Goal: Information Seeking & Learning: Learn about a topic

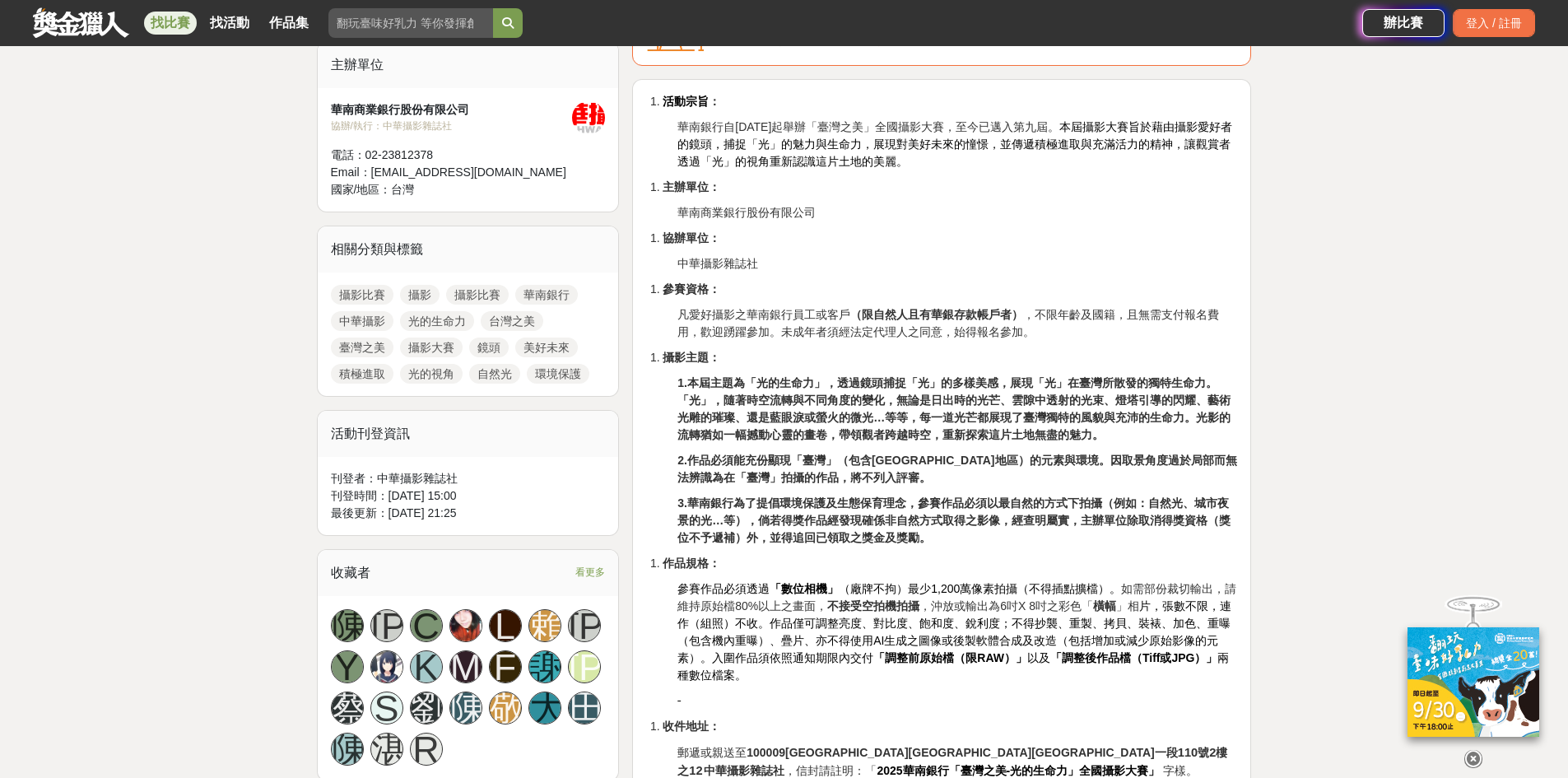
scroll to position [741, 0]
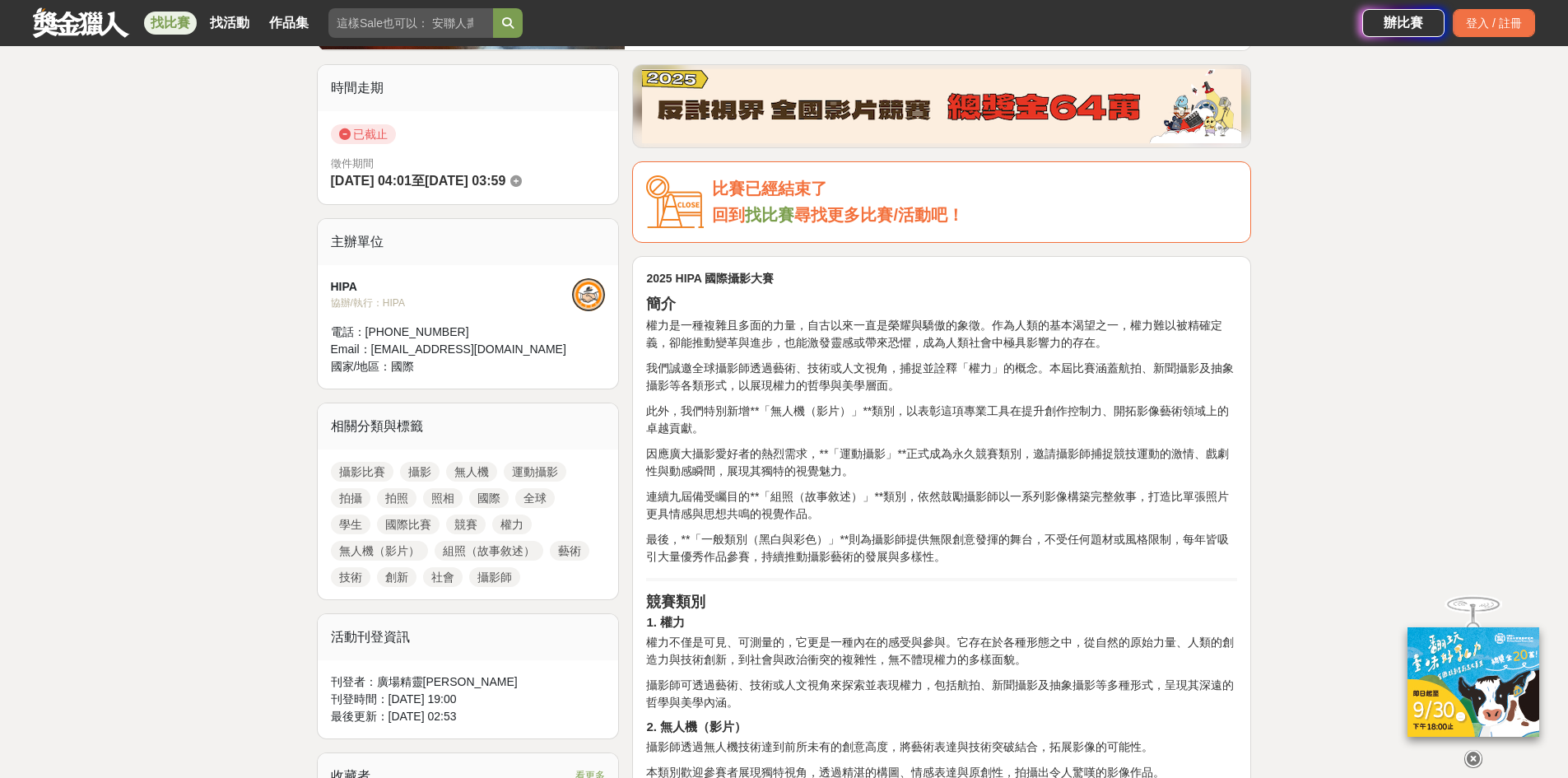
scroll to position [494, 0]
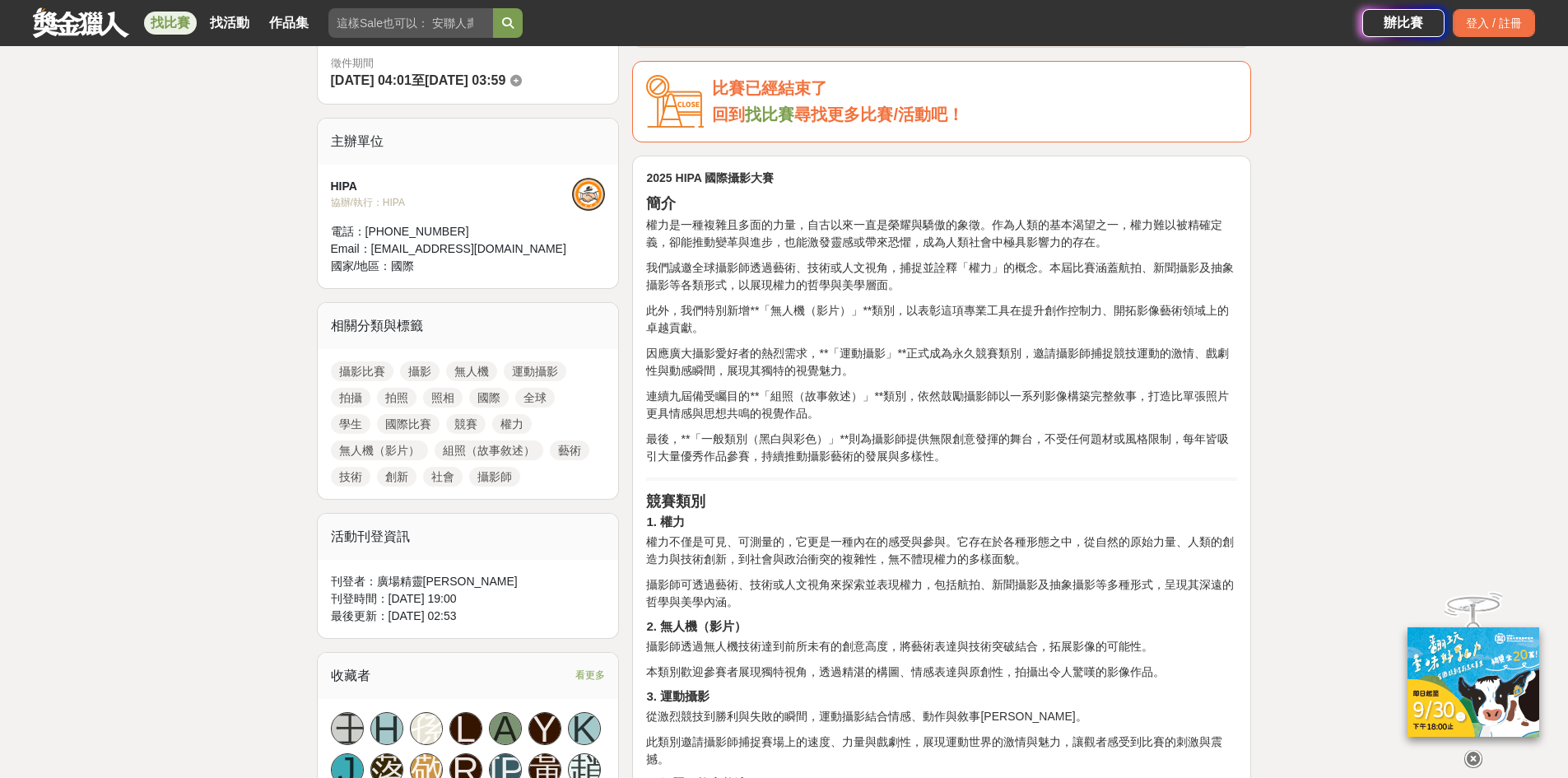
click at [374, 370] on link "攝影比賽" at bounding box center [362, 371] width 63 height 19
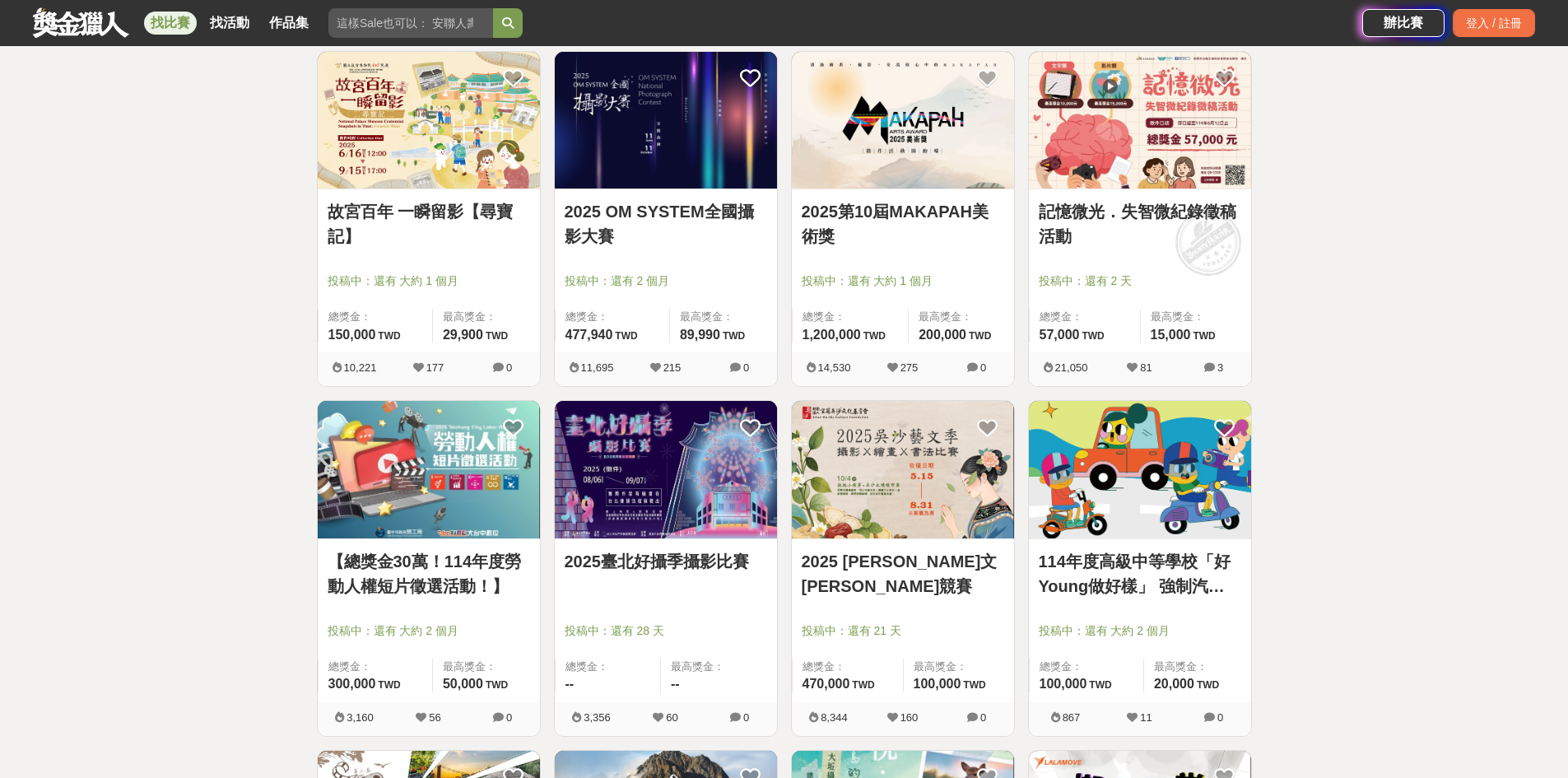
scroll to position [741, 0]
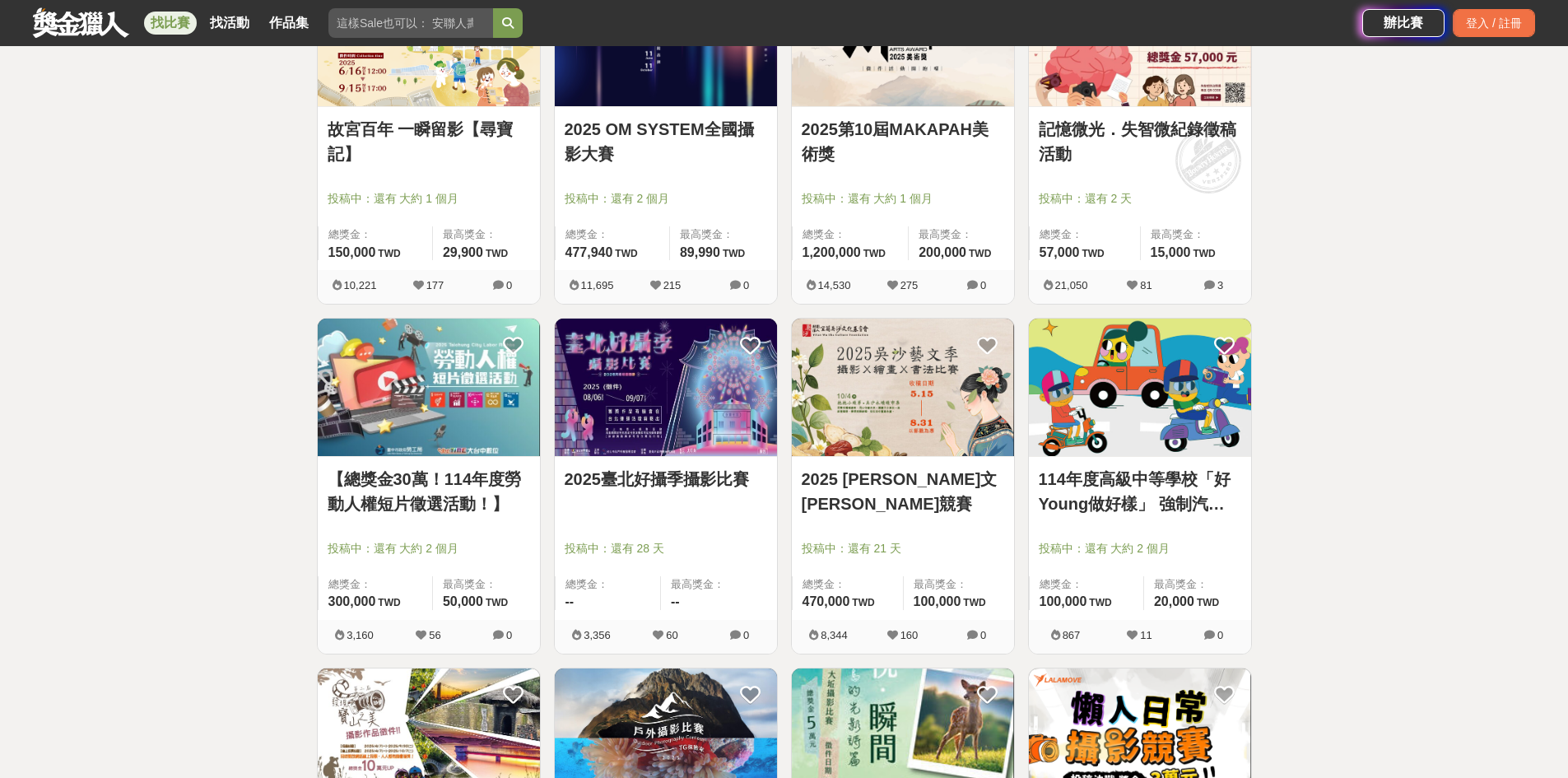
click at [659, 480] on link "2025臺北好攝季攝影比賽" at bounding box center [666, 479] width 202 height 25
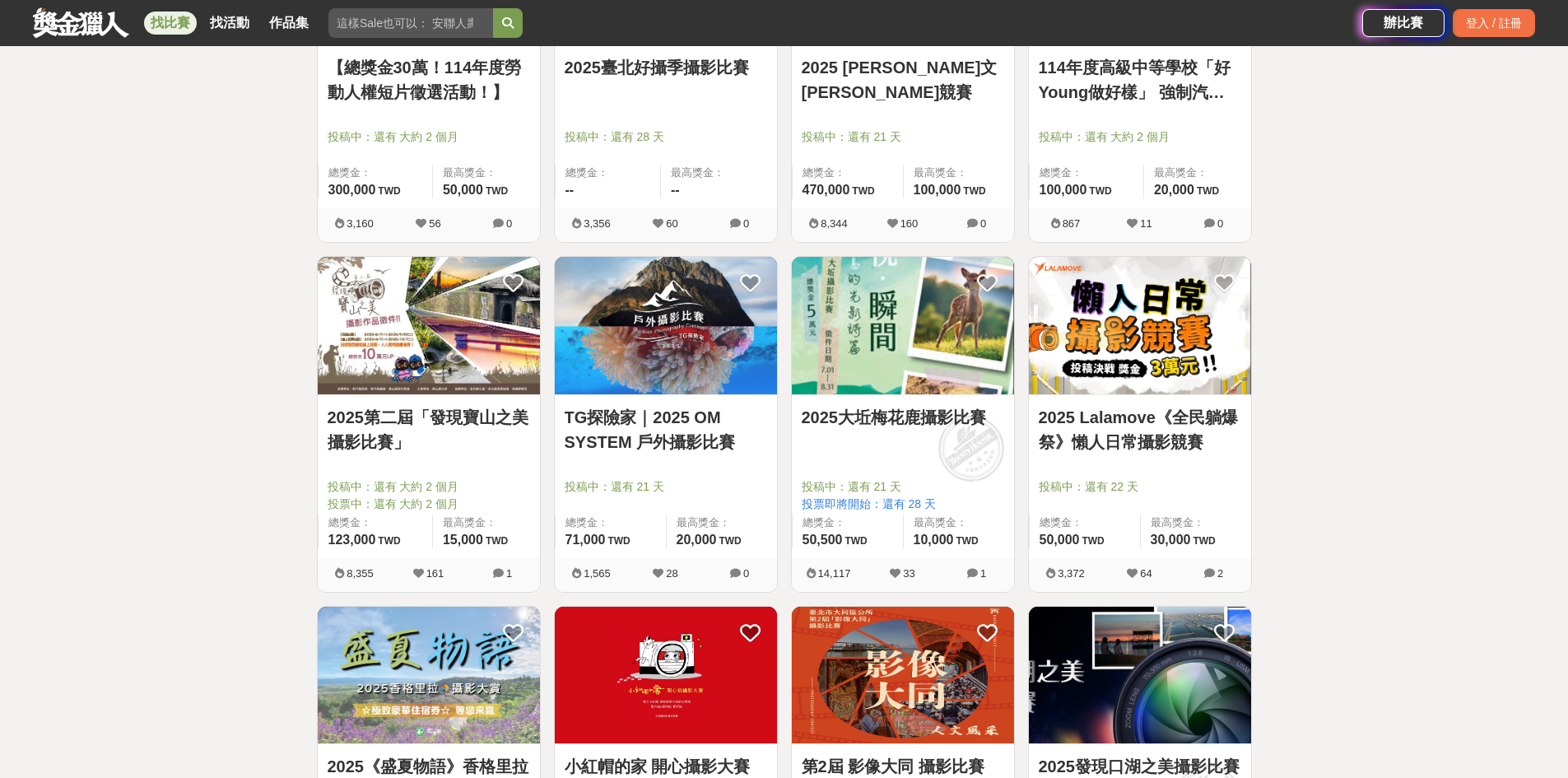
scroll to position [1235, 0]
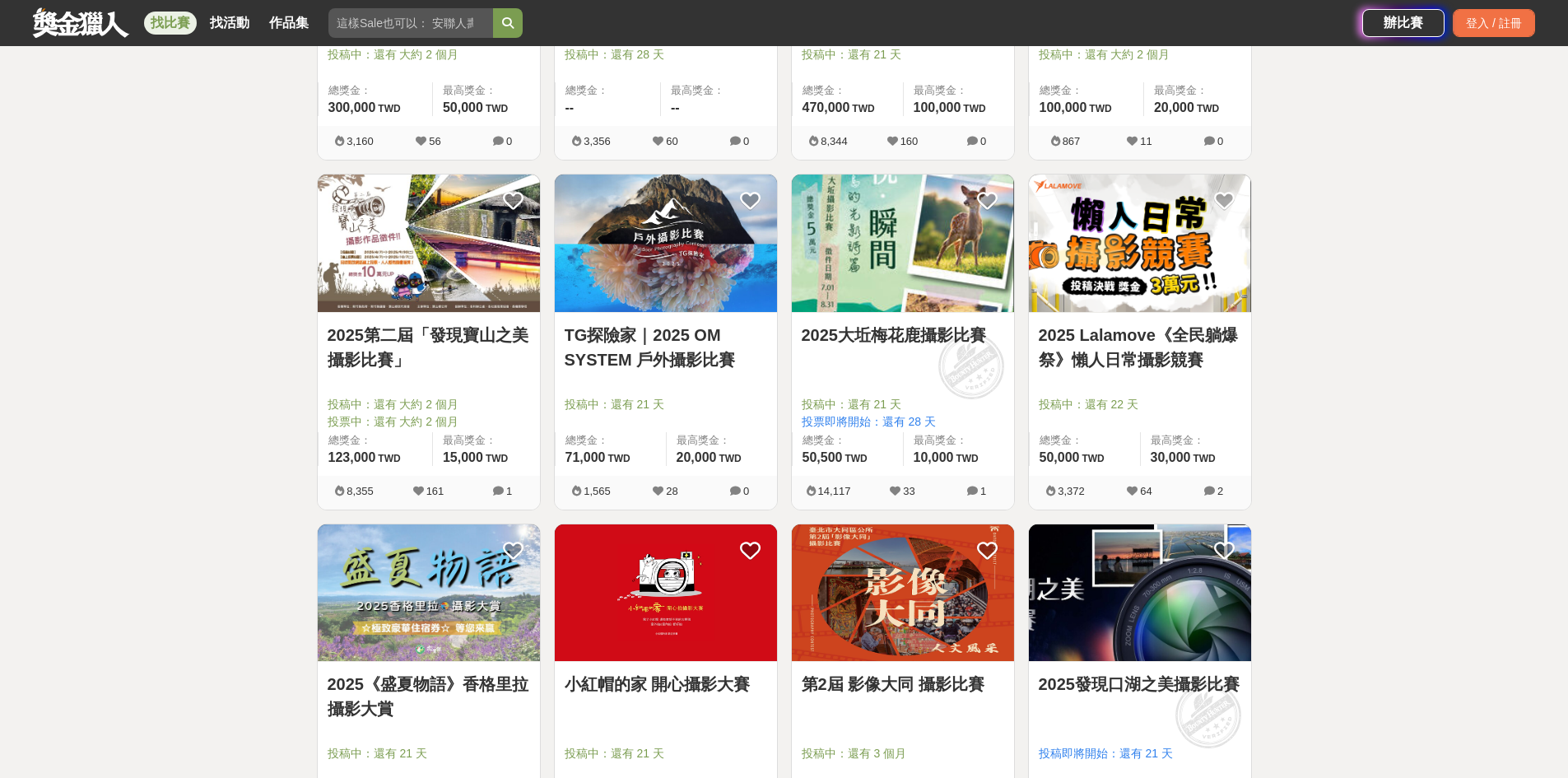
click at [622, 343] on link "TG探險家｜2025 OM SYSTEM 戶外攝影比賽" at bounding box center [666, 348] width 202 height 49
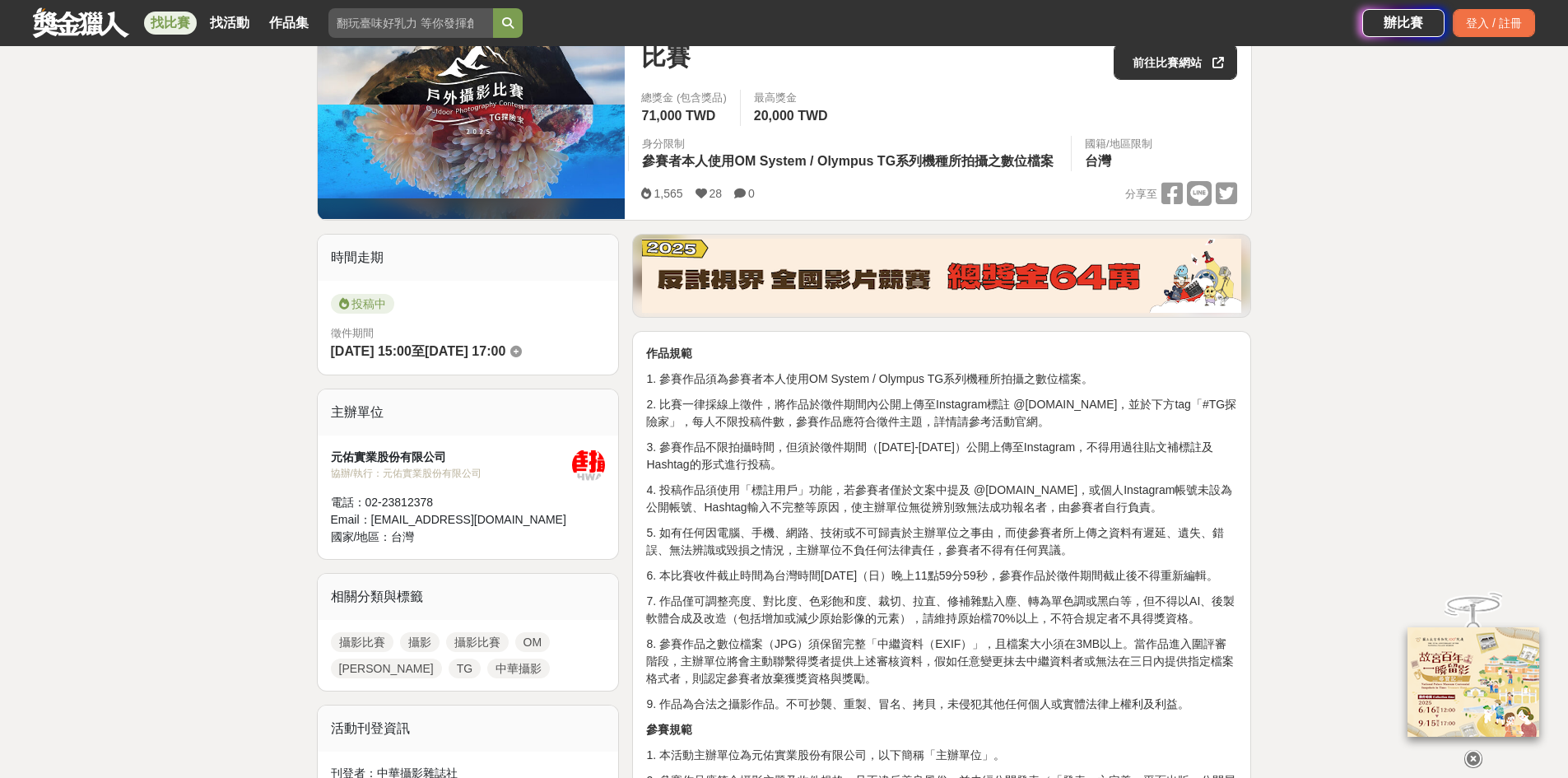
scroll to position [247, 0]
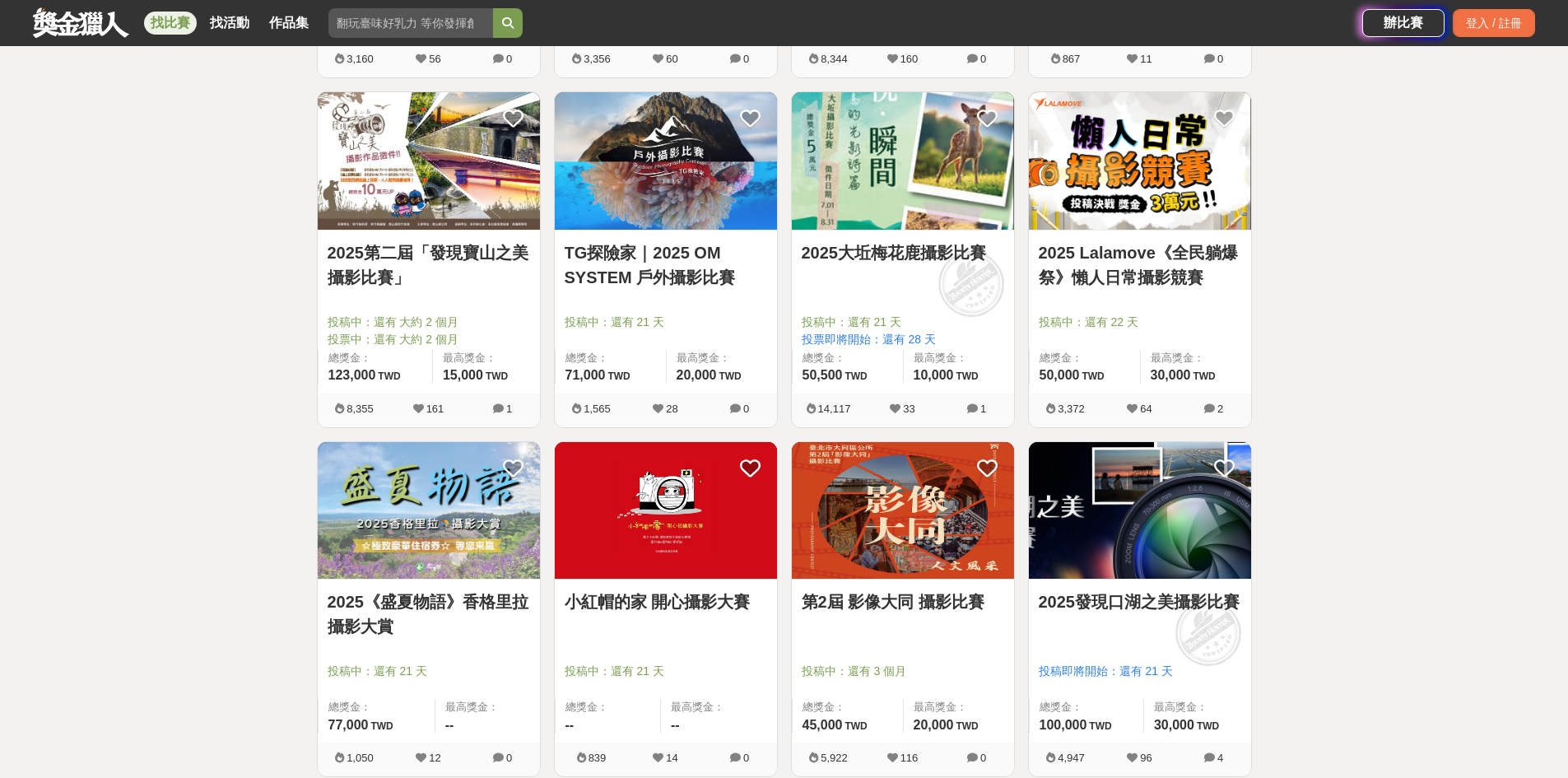
scroll to position [1399, 0]
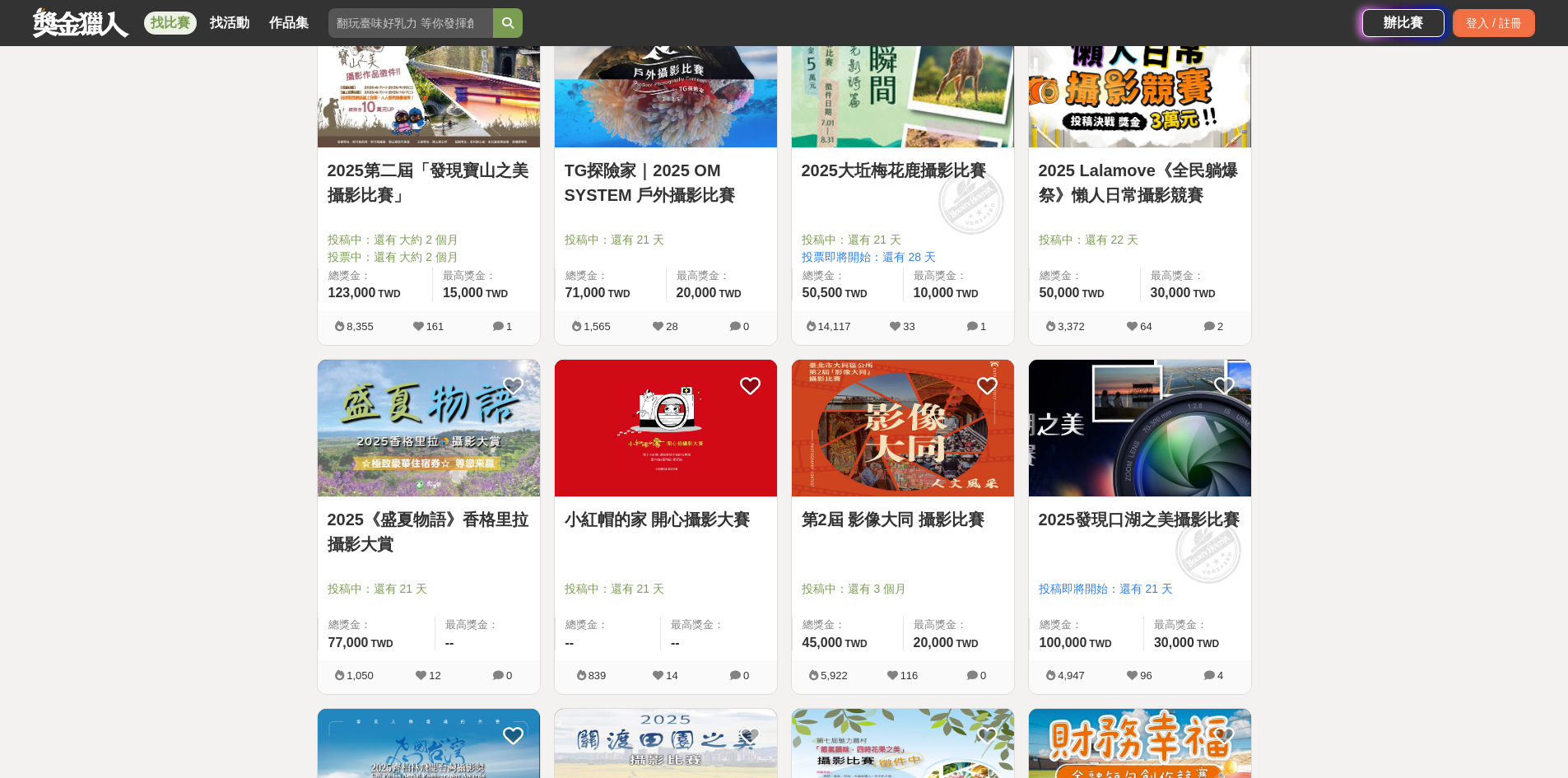
click at [412, 524] on link "2025《盛夏物語》香格里拉攝影大賞" at bounding box center [429, 532] width 202 height 49
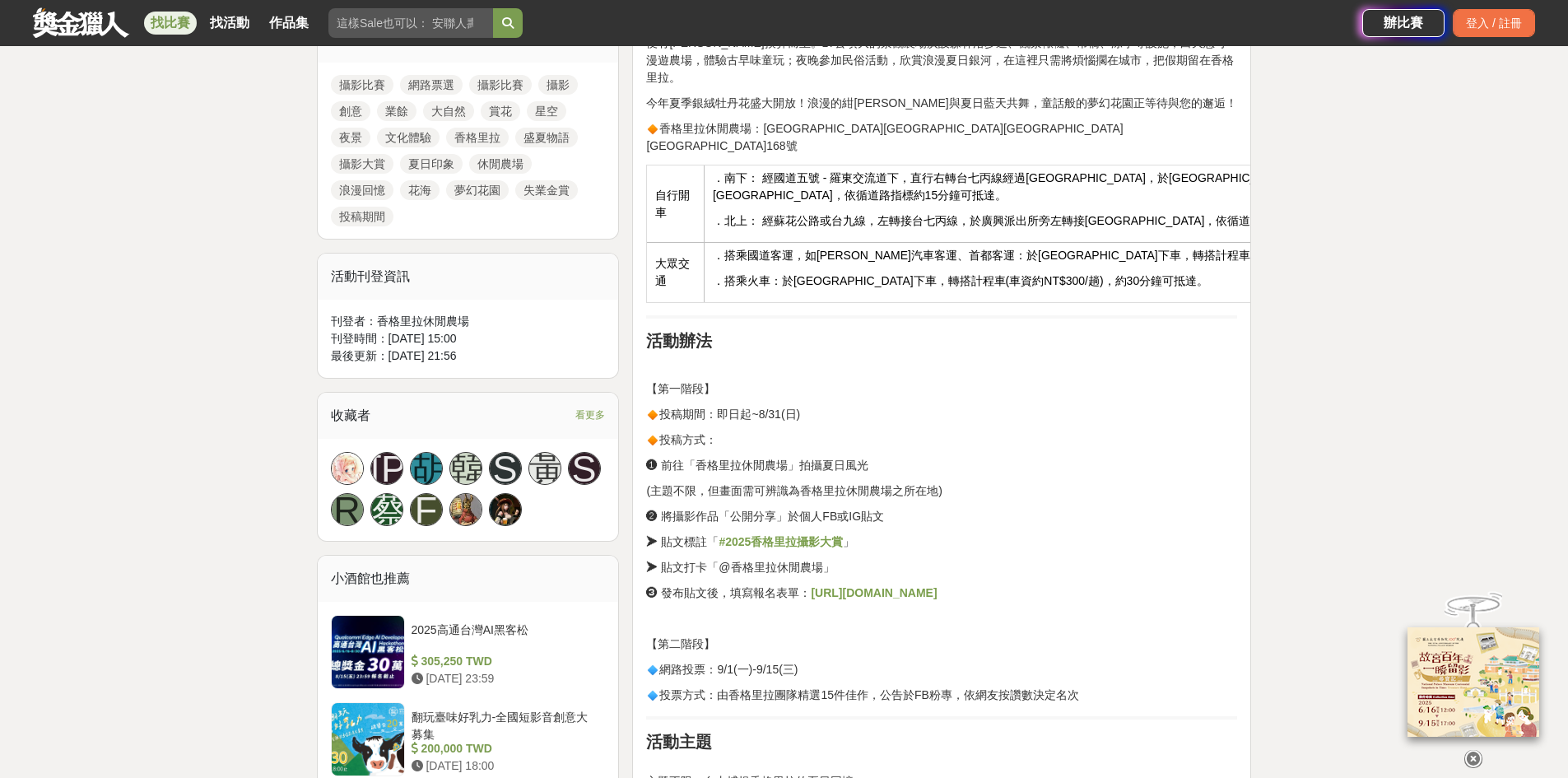
scroll to position [823, 0]
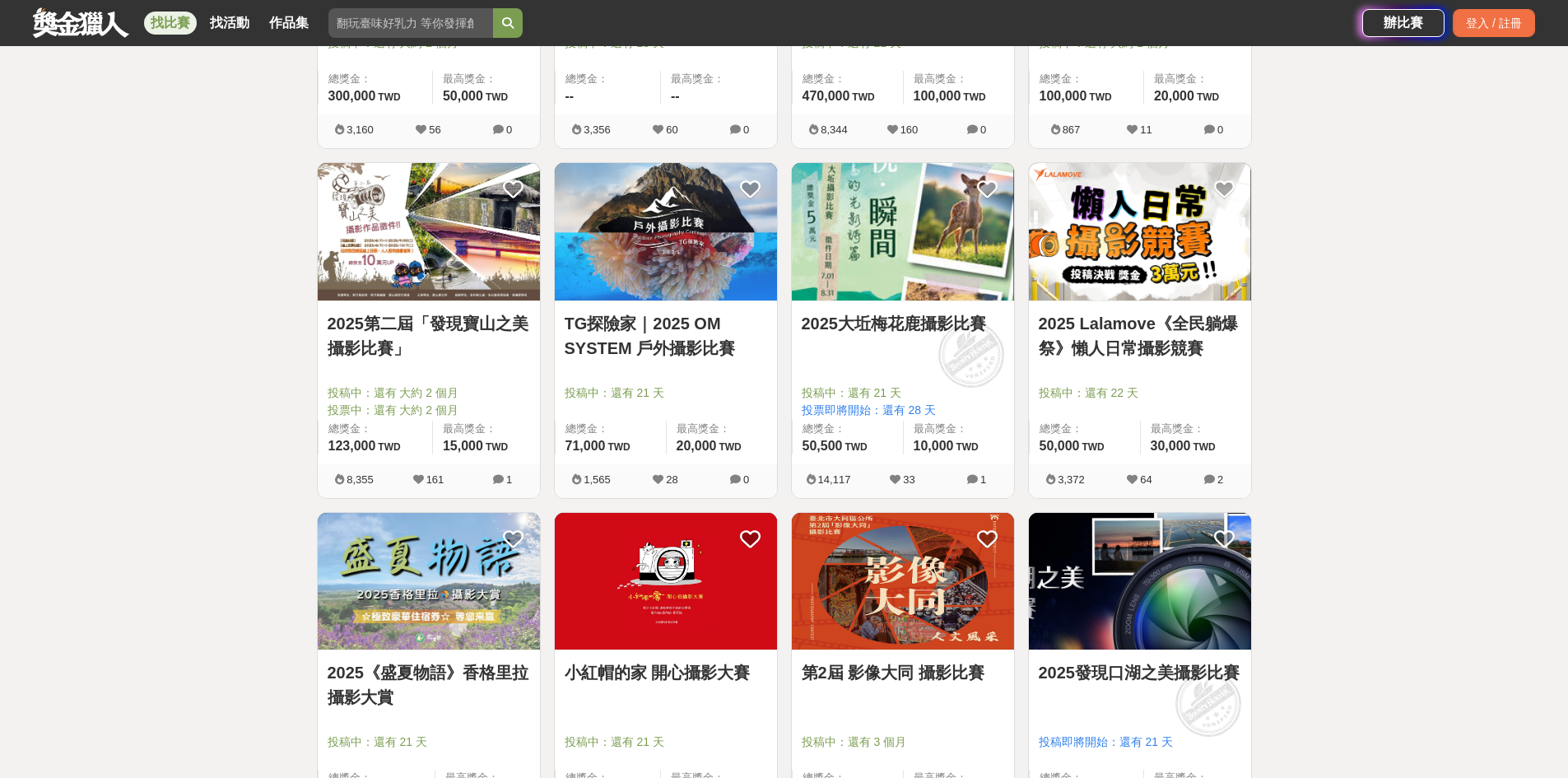
scroll to position [1399, 0]
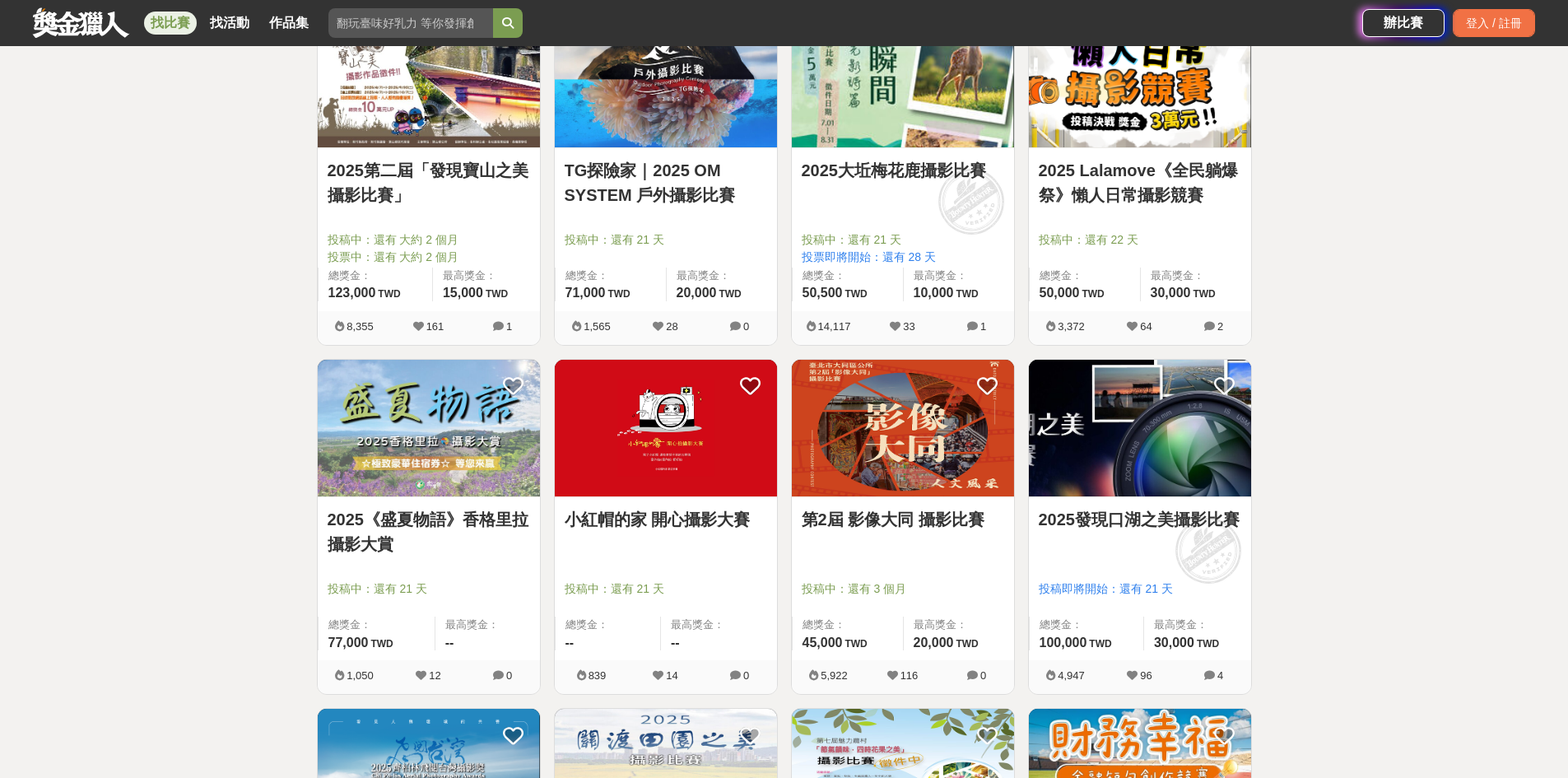
click at [662, 451] on img at bounding box center [666, 429] width 222 height 137
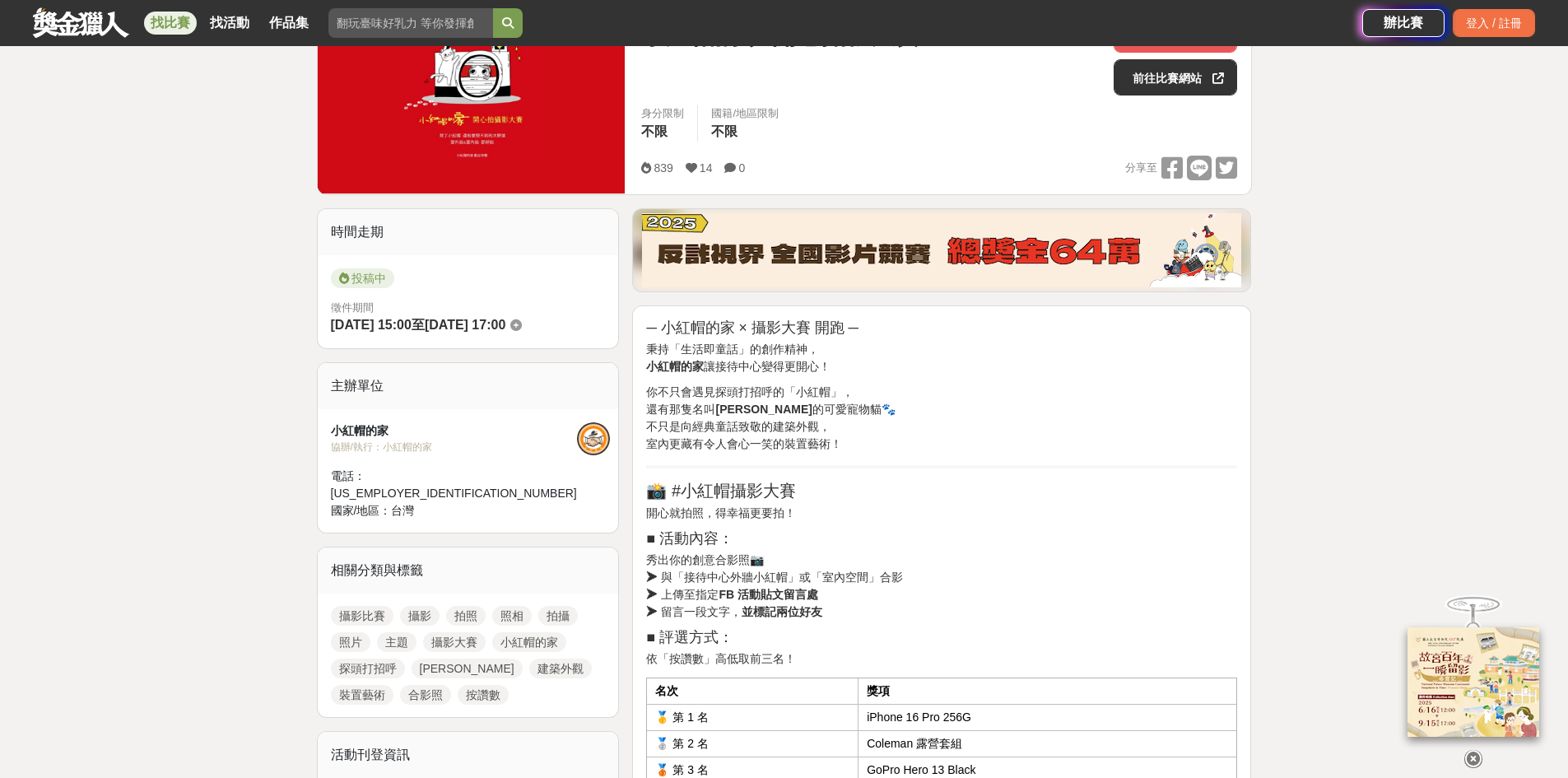
scroll to position [247, 0]
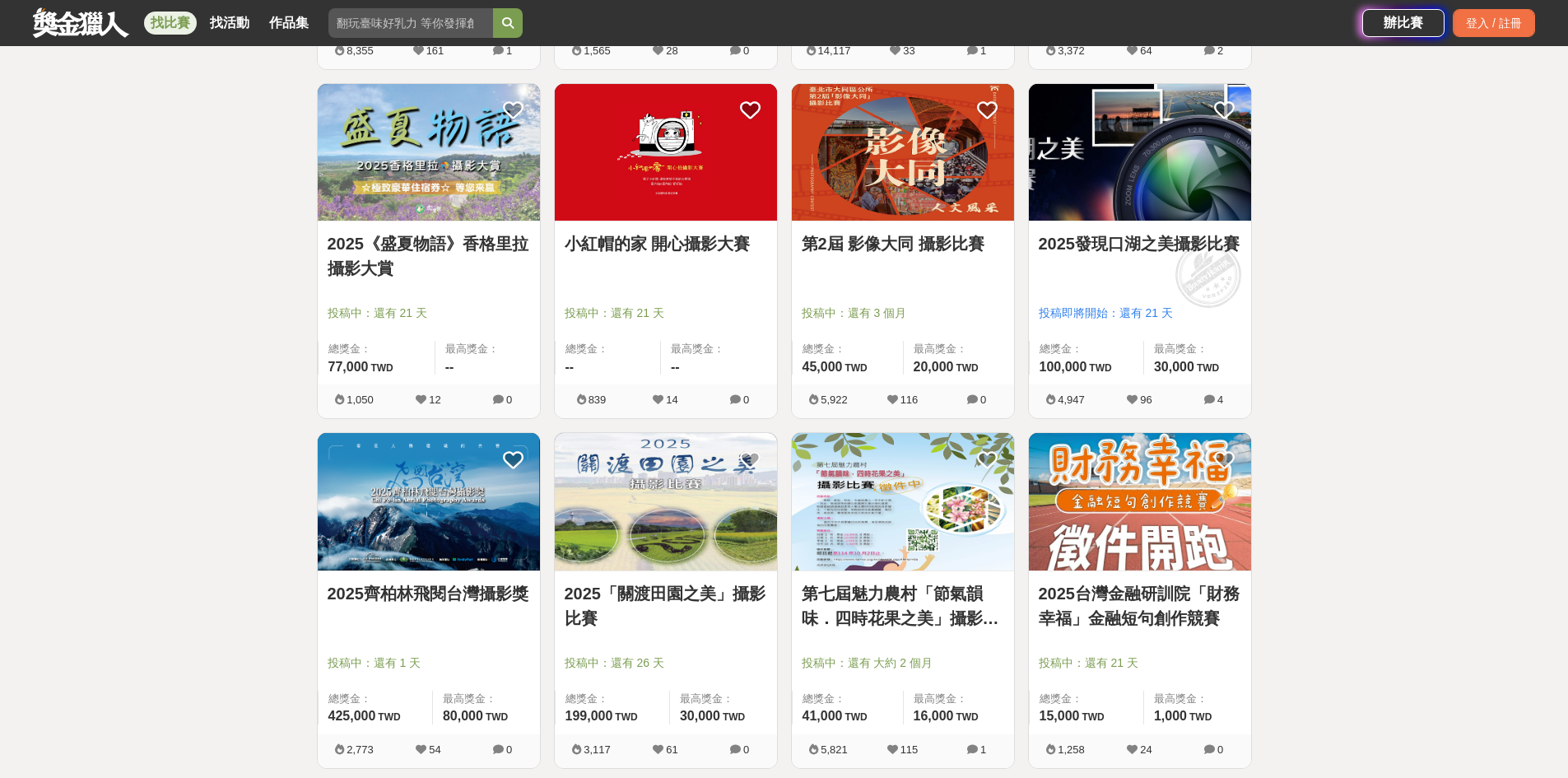
scroll to position [1646, 0]
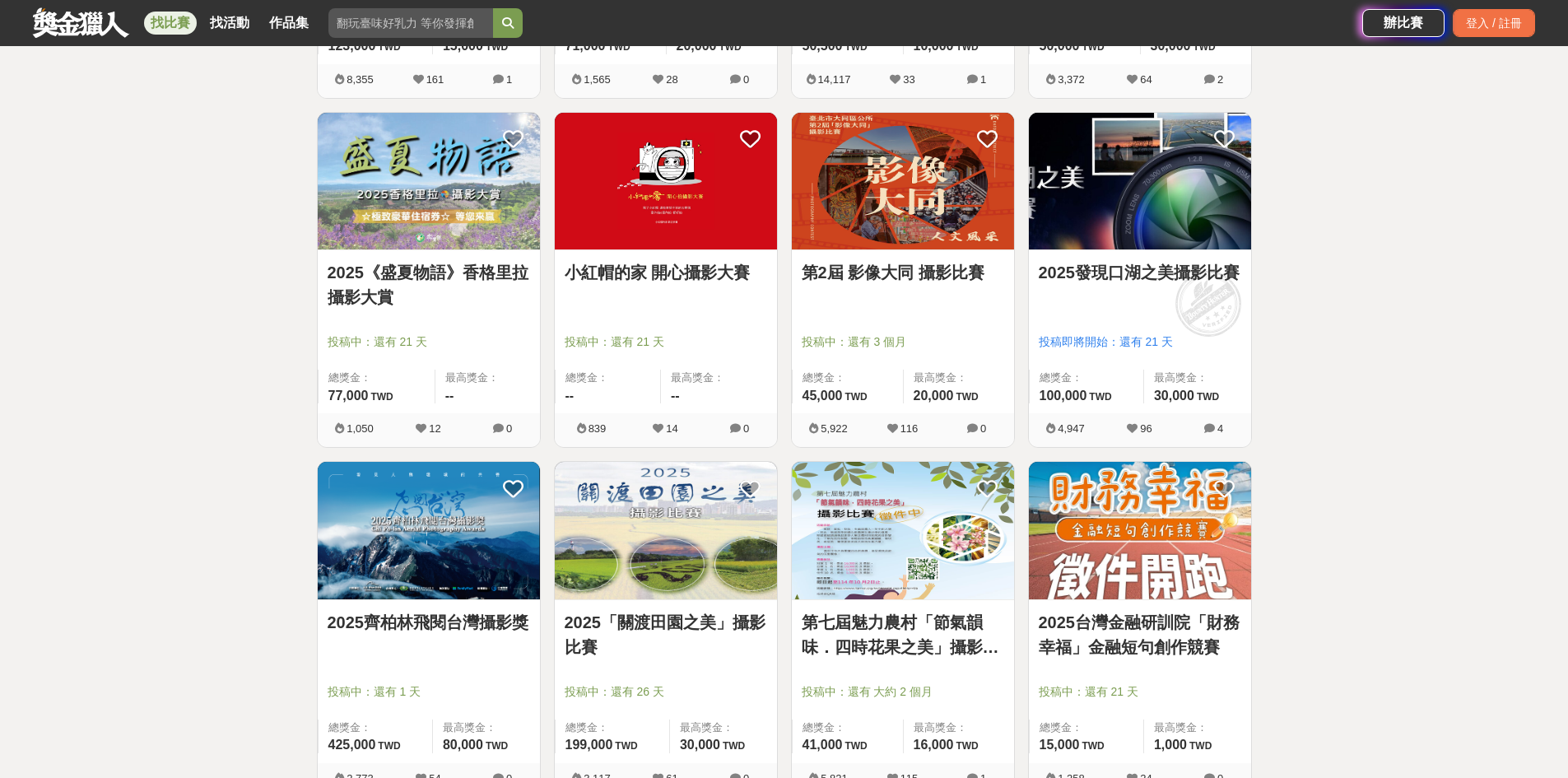
click at [887, 273] on link "第2屆 影像大同 攝影比賽" at bounding box center [903, 272] width 202 height 25
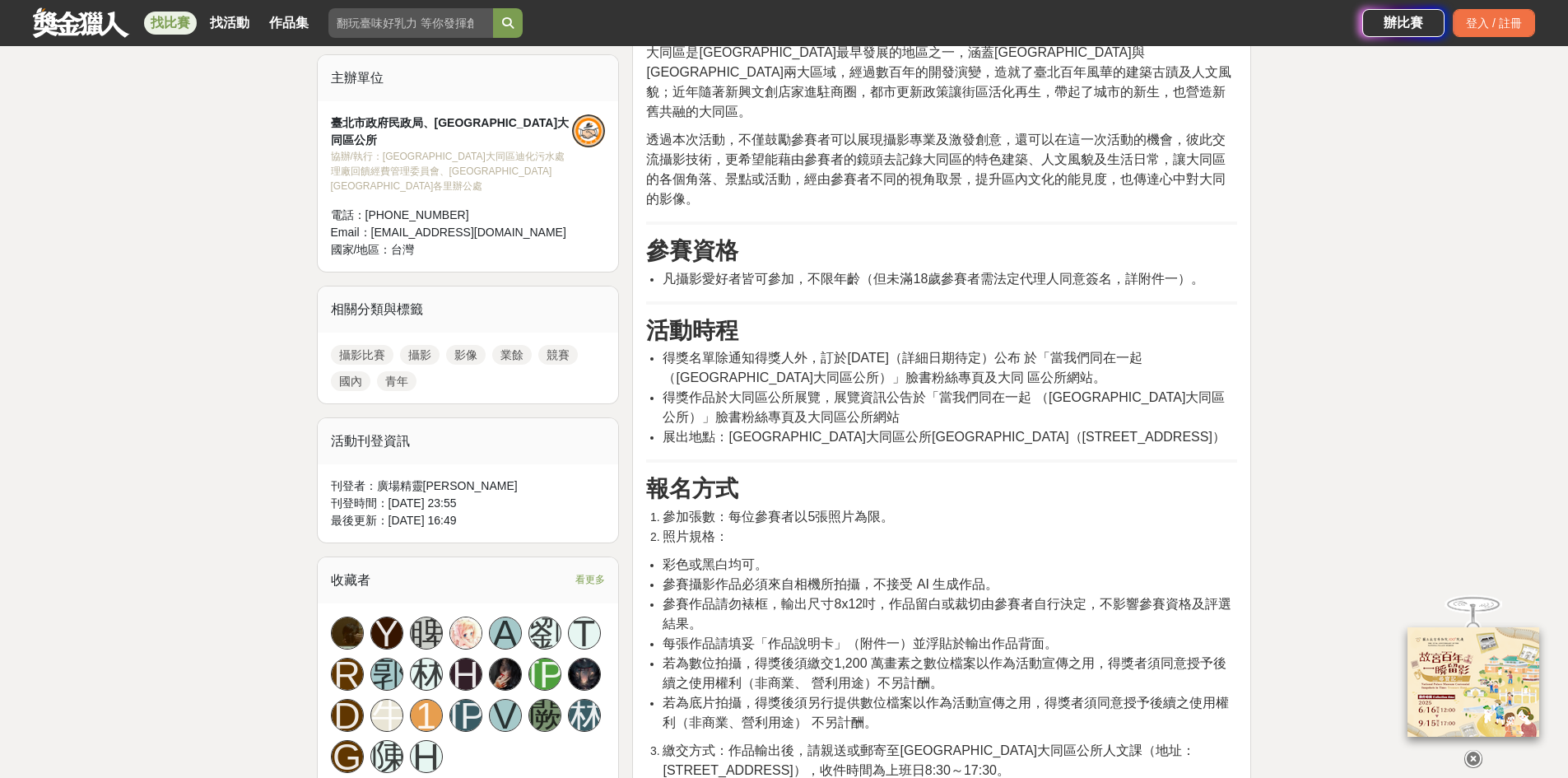
scroll to position [658, 0]
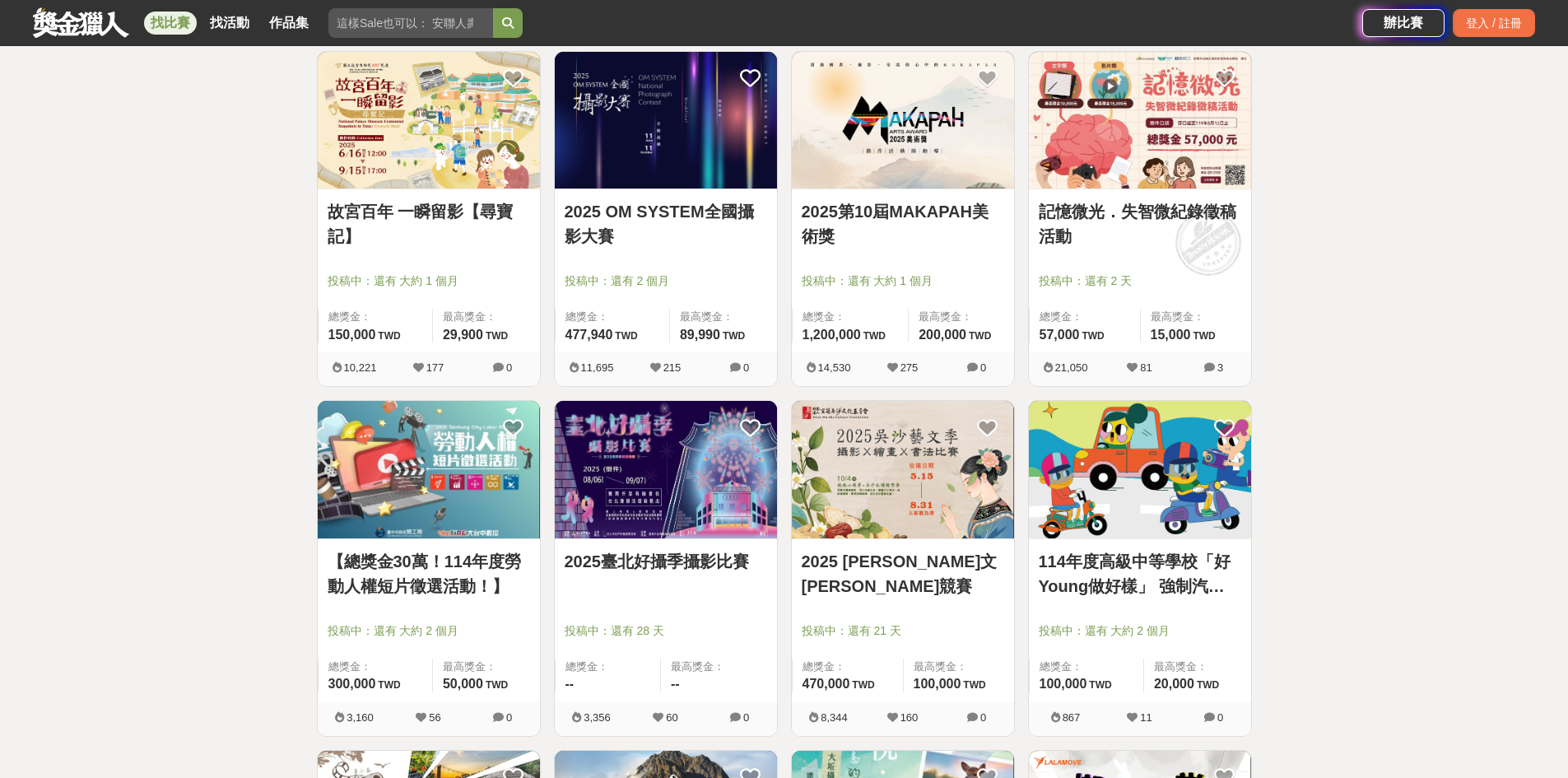
scroll to position [741, 0]
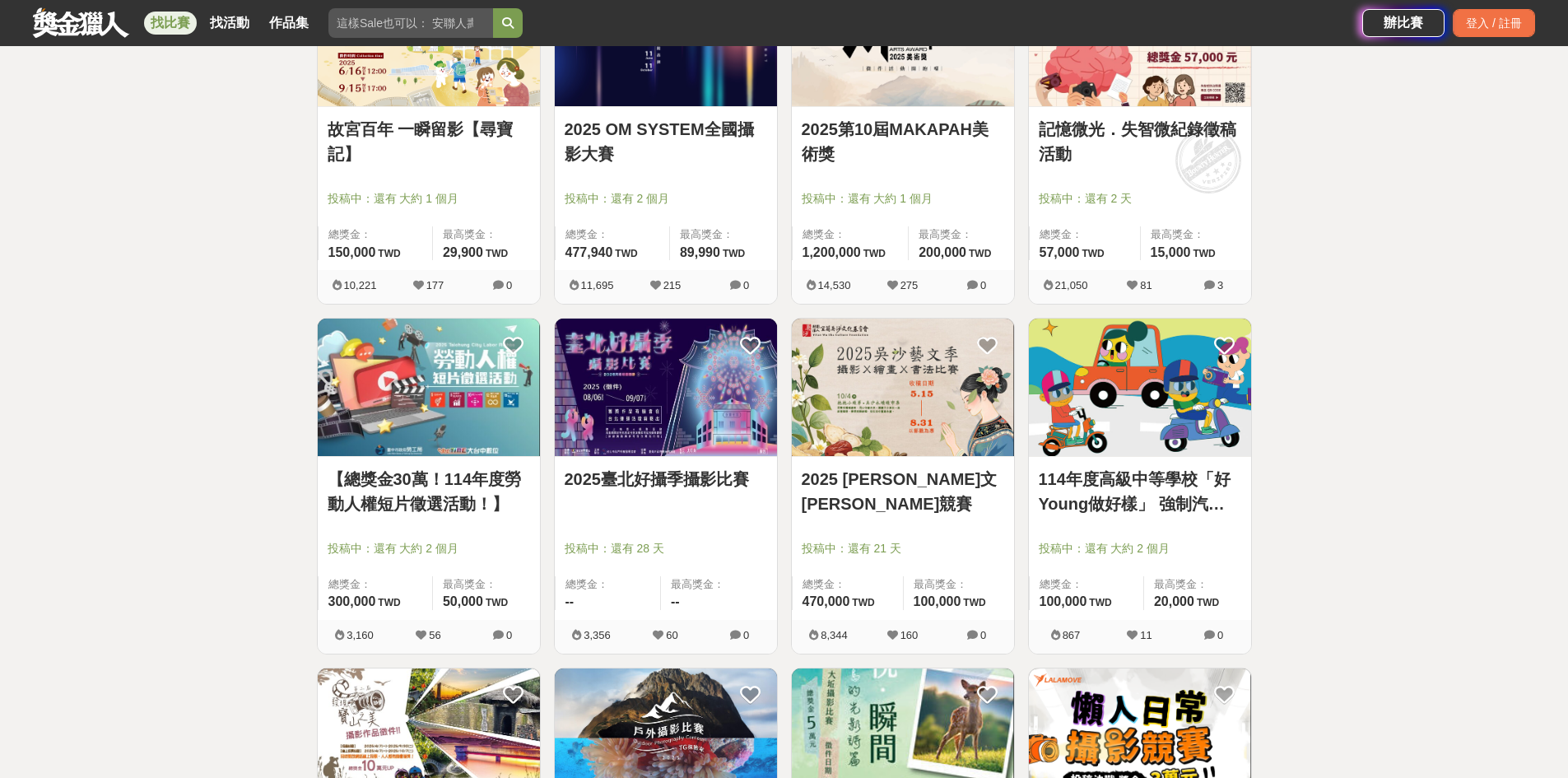
click at [656, 485] on link "2025臺北好攝季攝影比賽" at bounding box center [666, 479] width 202 height 25
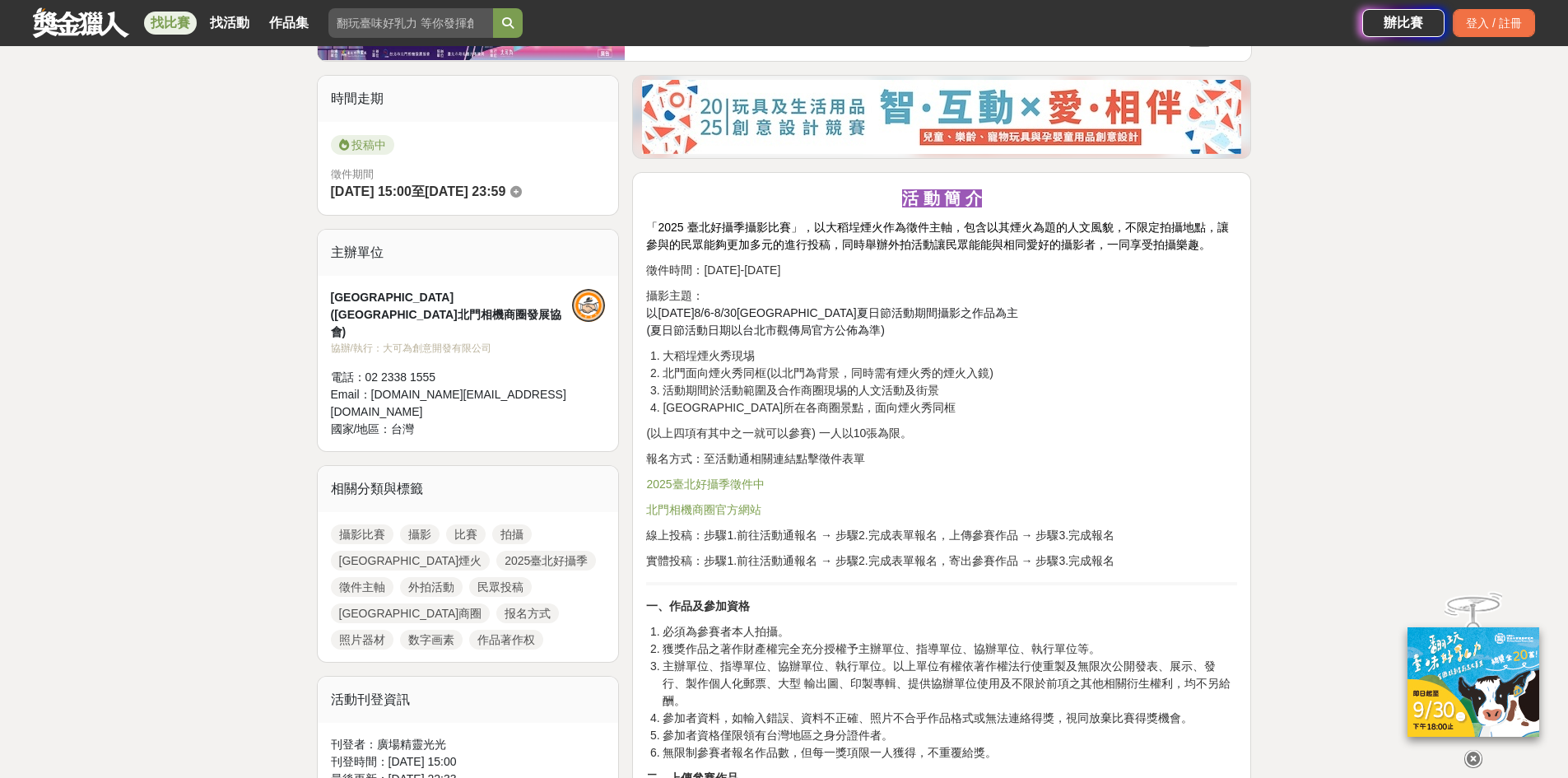
scroll to position [407, 0]
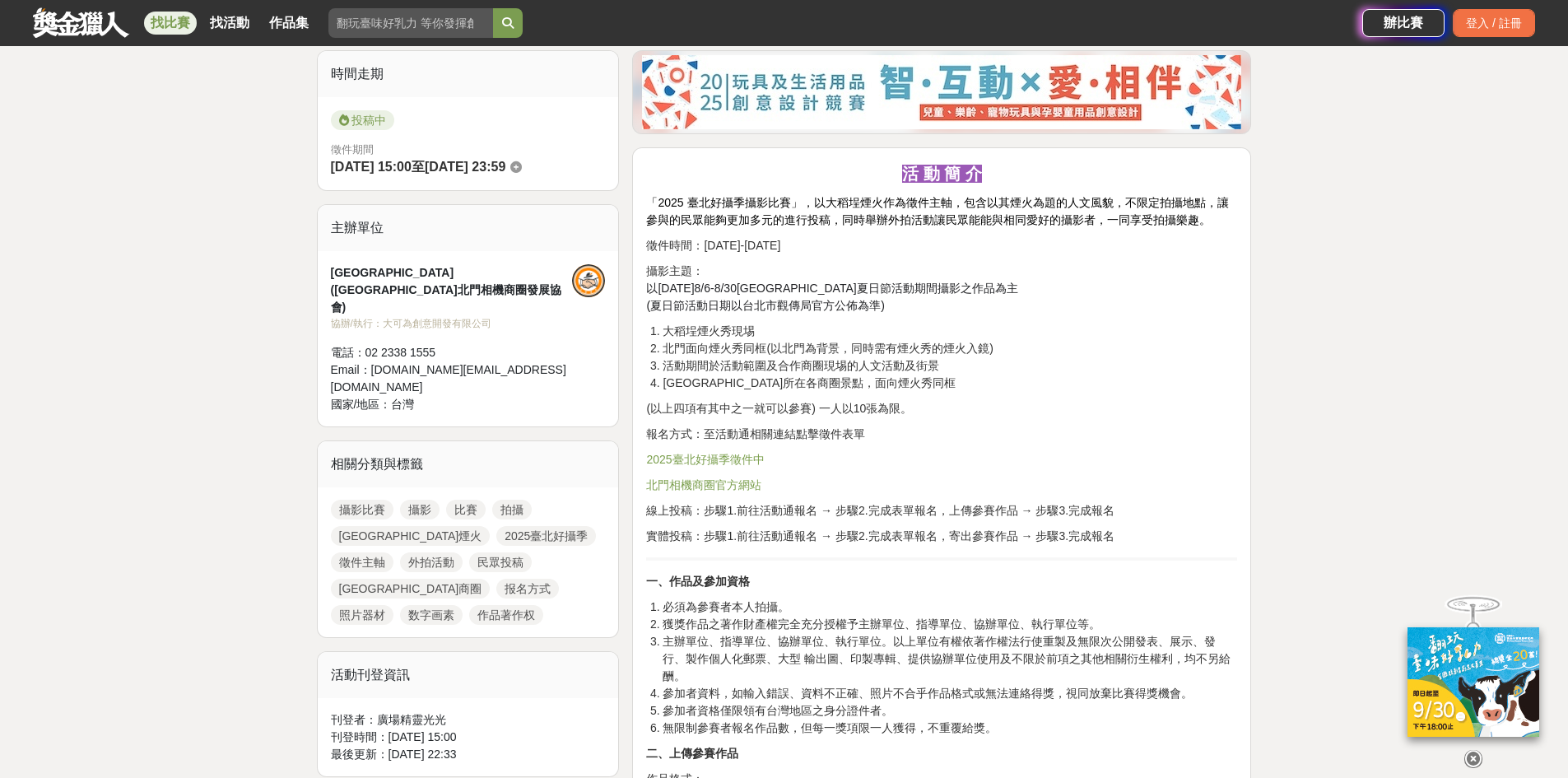
click at [690, 461] on span "2025臺北好攝季徵件中" at bounding box center [705, 459] width 118 height 13
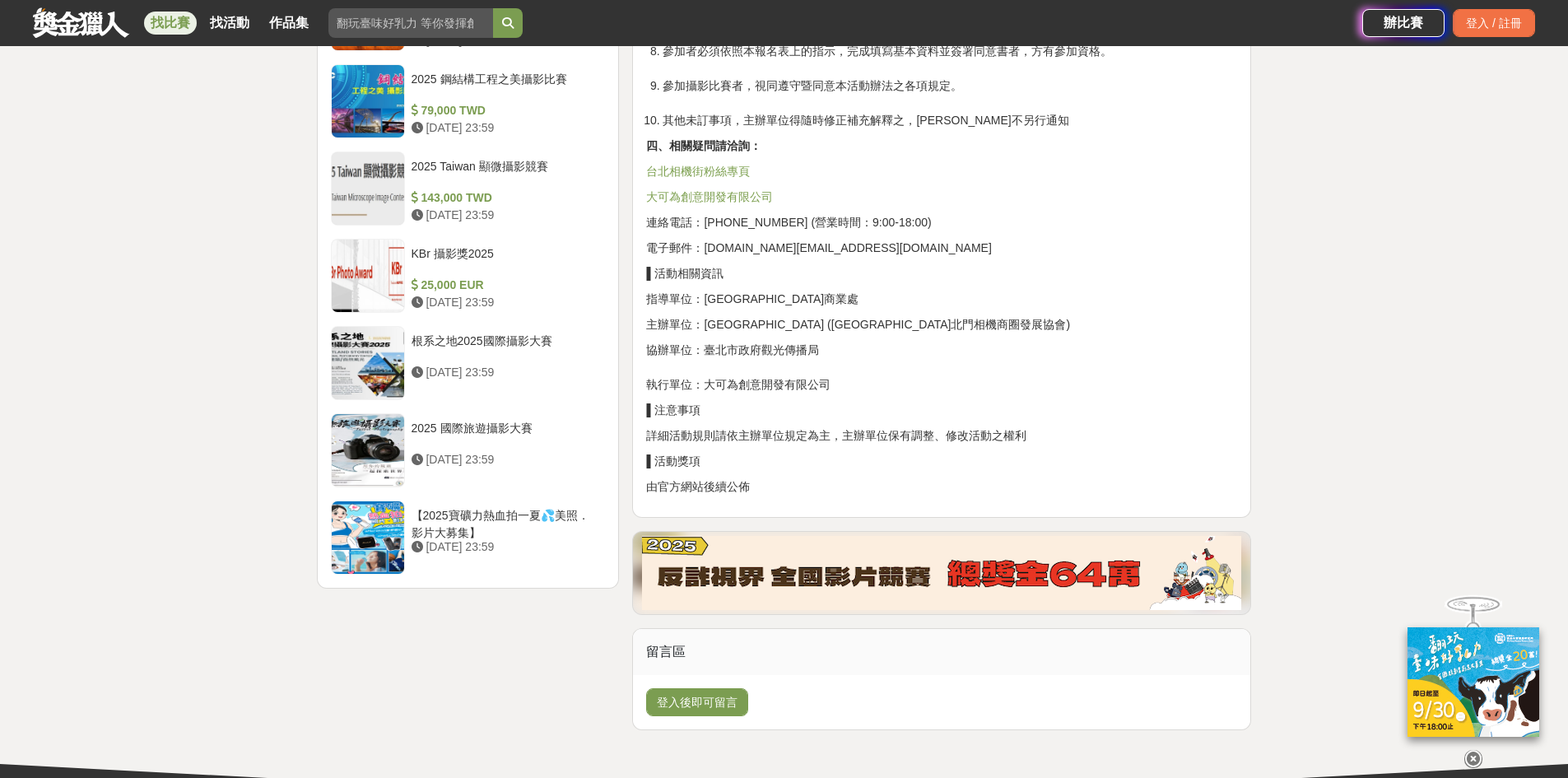
scroll to position [1971, 0]
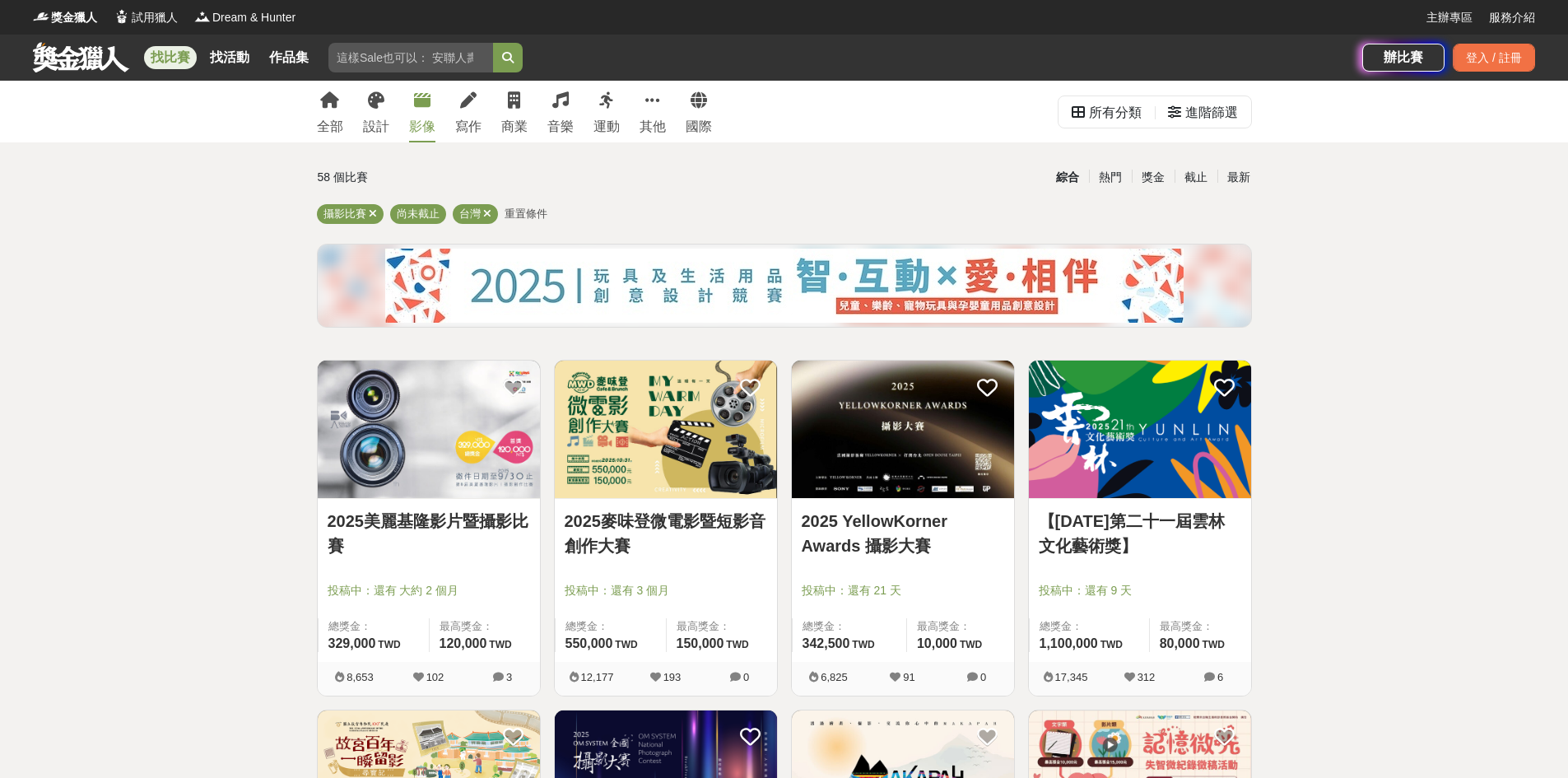
click at [415, 105] on icon at bounding box center [422, 100] width 17 height 17
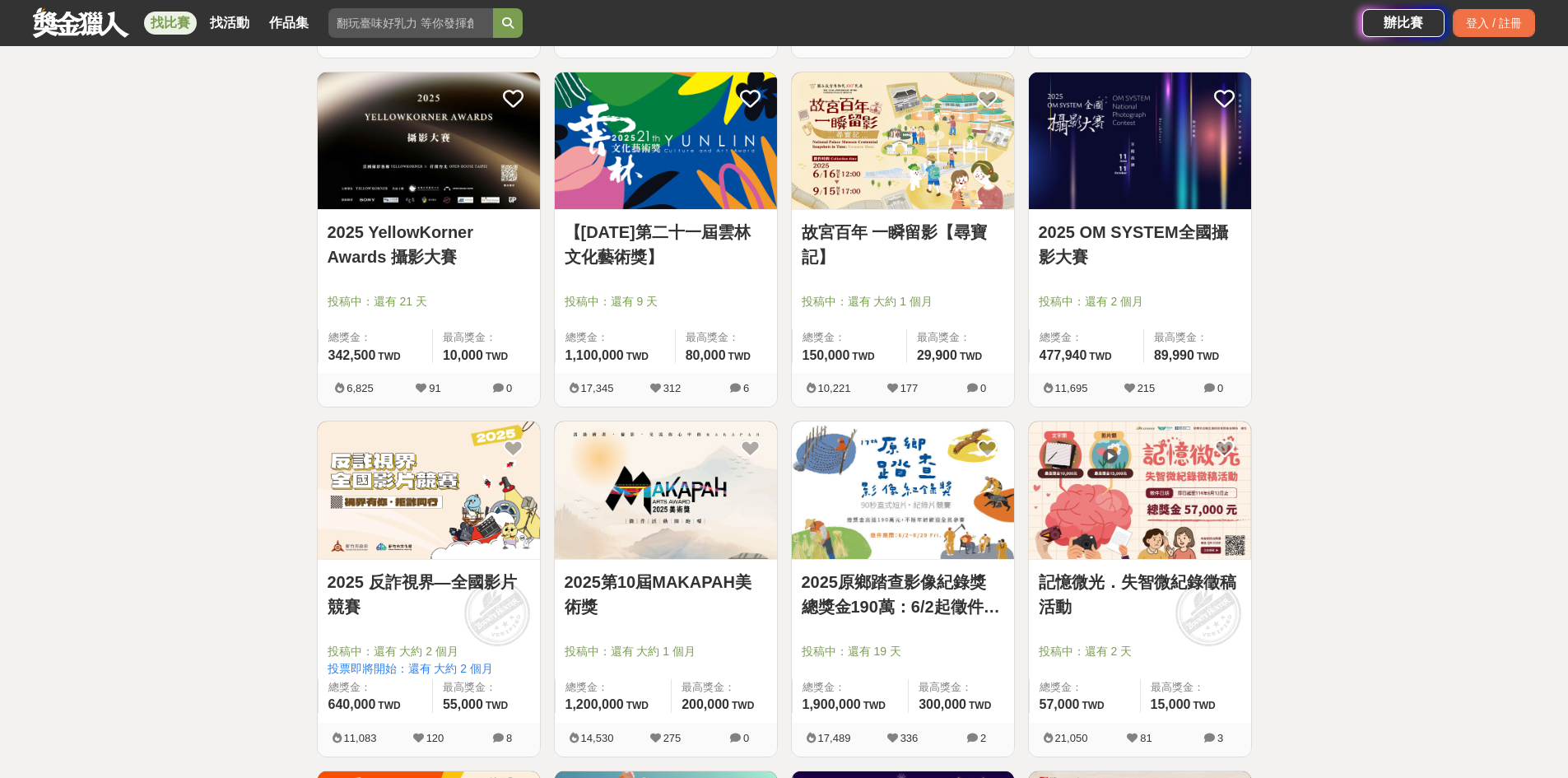
scroll to position [658, 0]
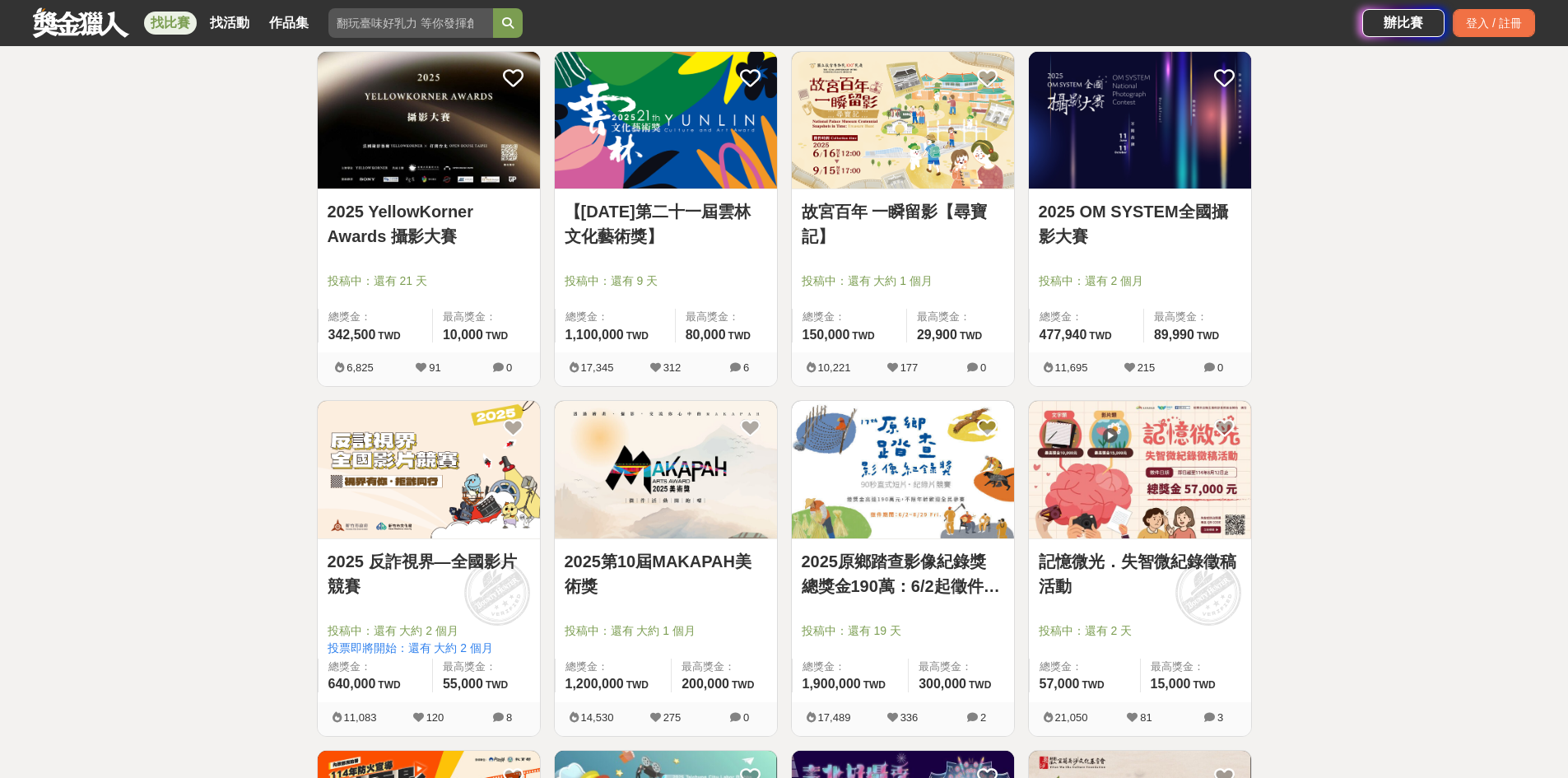
click at [887, 214] on link "故宮百年 一瞬留影【尋寶記】" at bounding box center [903, 224] width 202 height 49
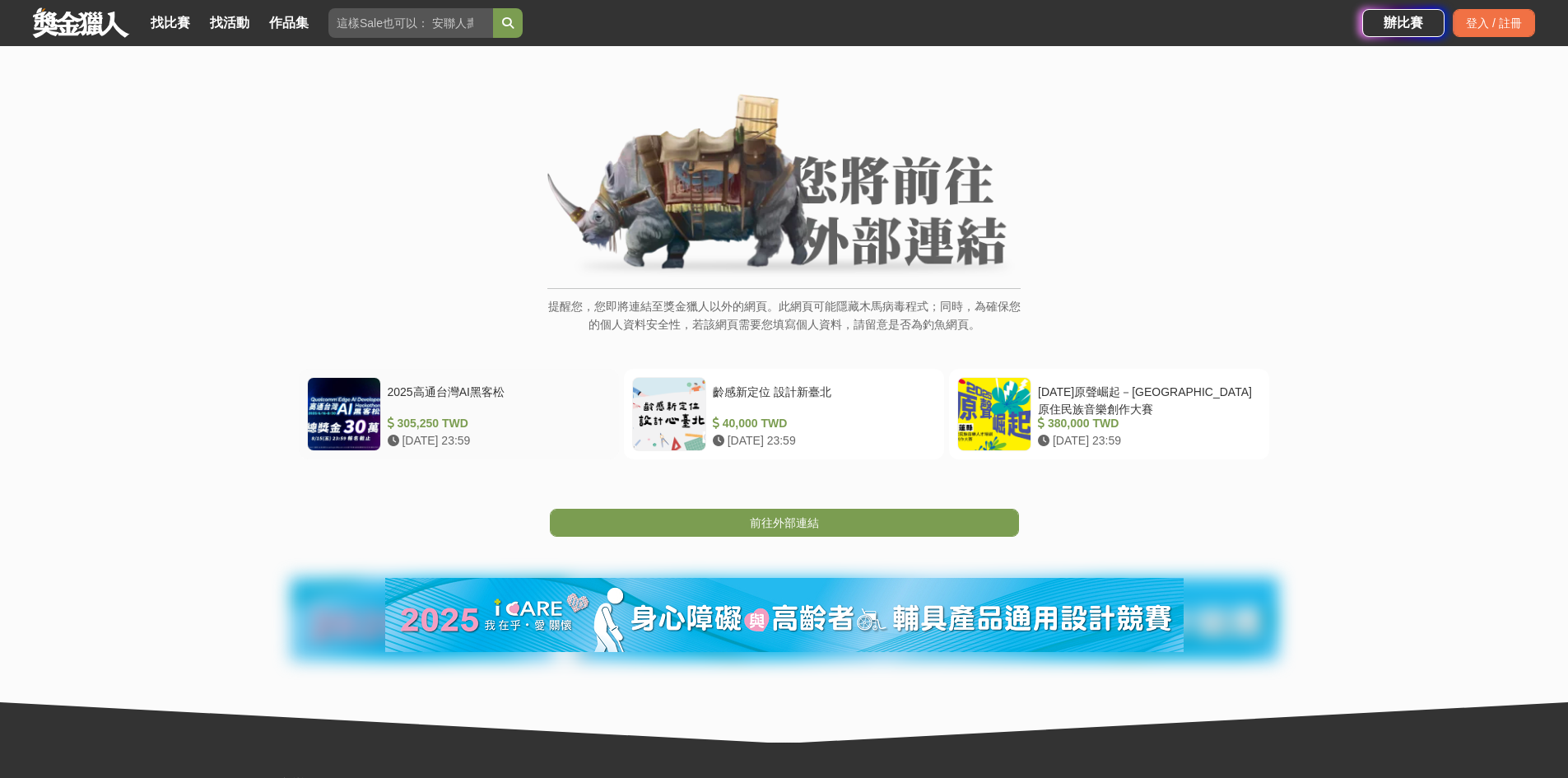
scroll to position [83, 0]
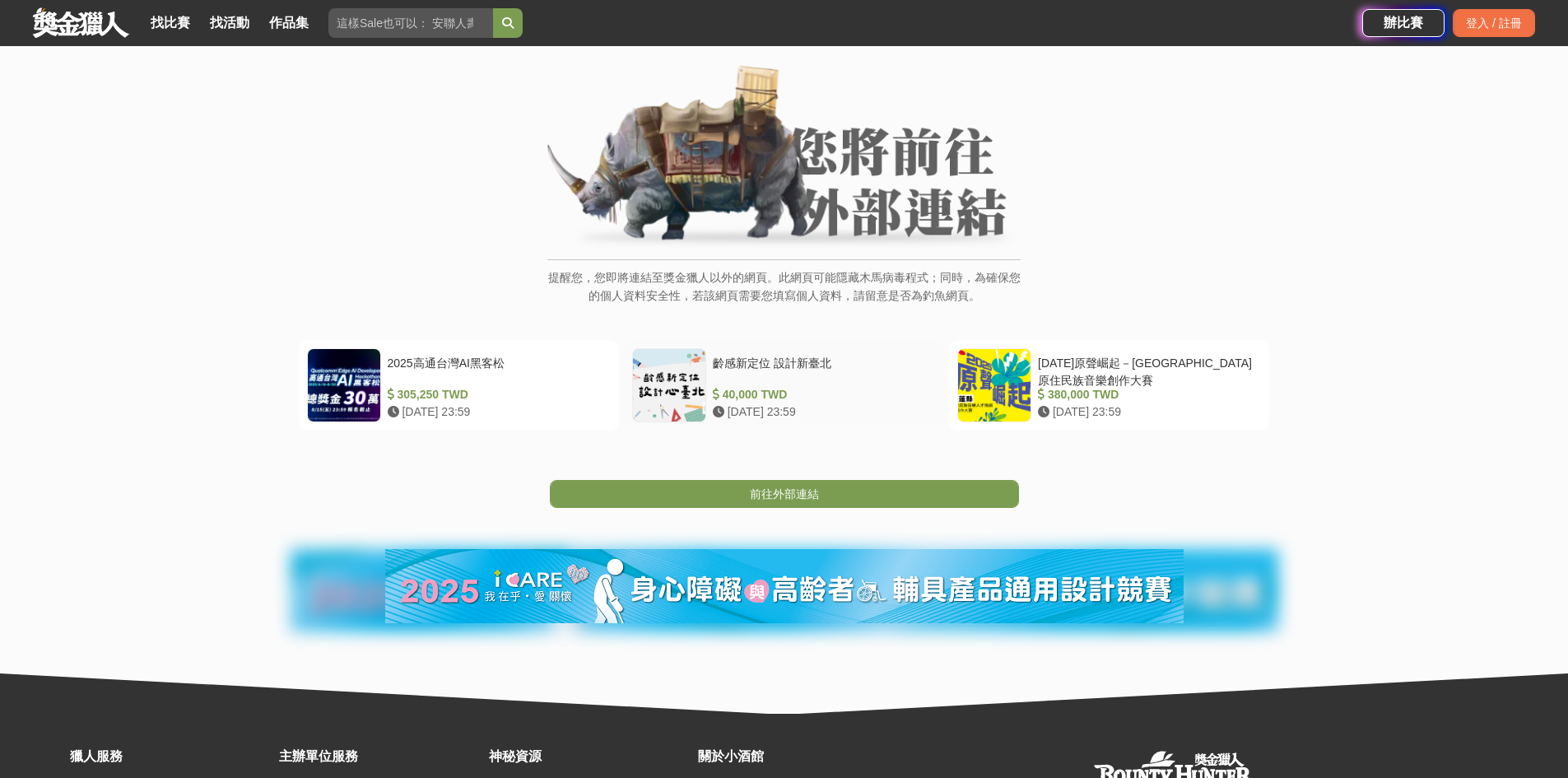
click at [679, 378] on div at bounding box center [669, 385] width 72 height 72
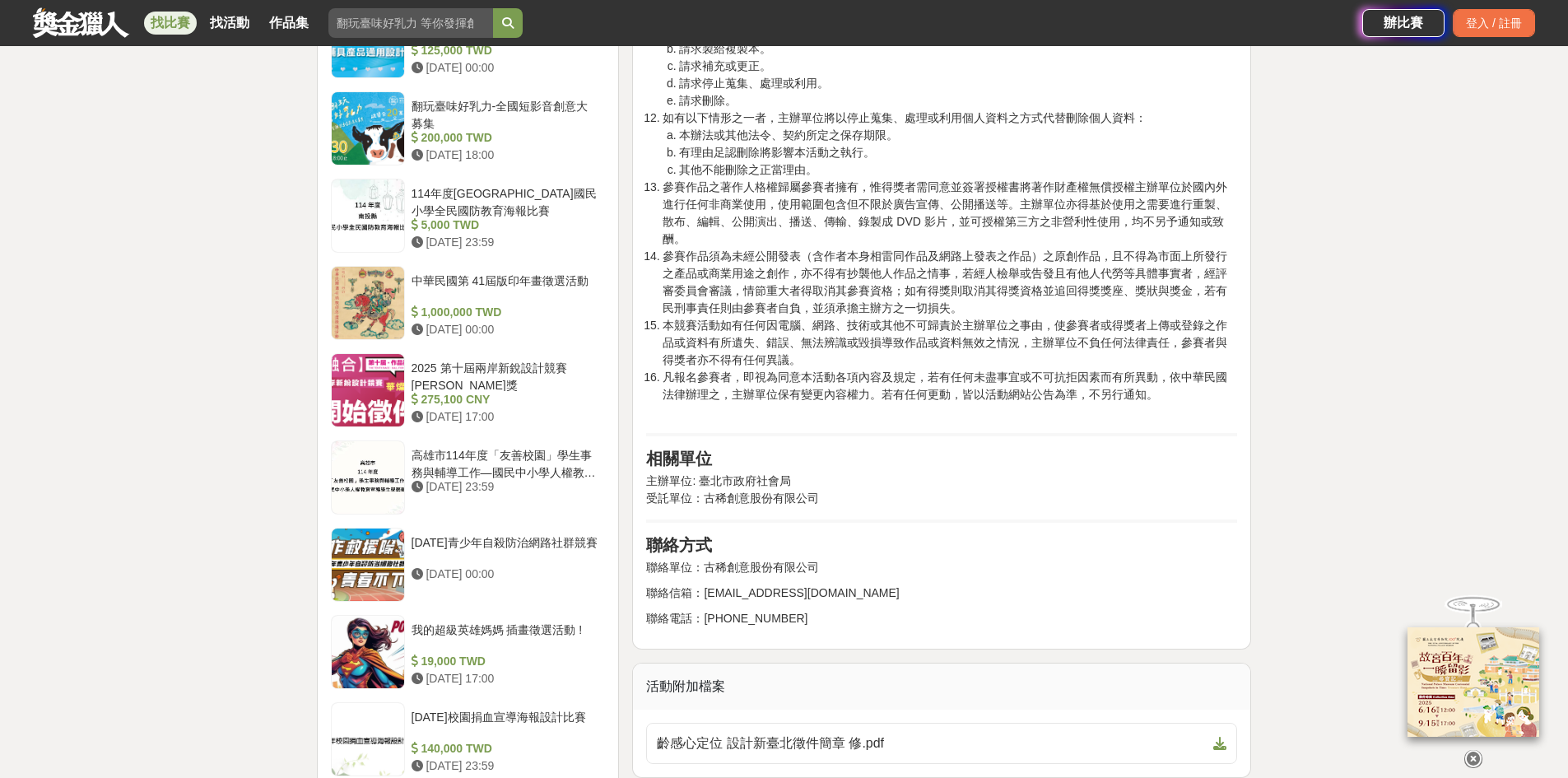
scroll to position [2222, 0]
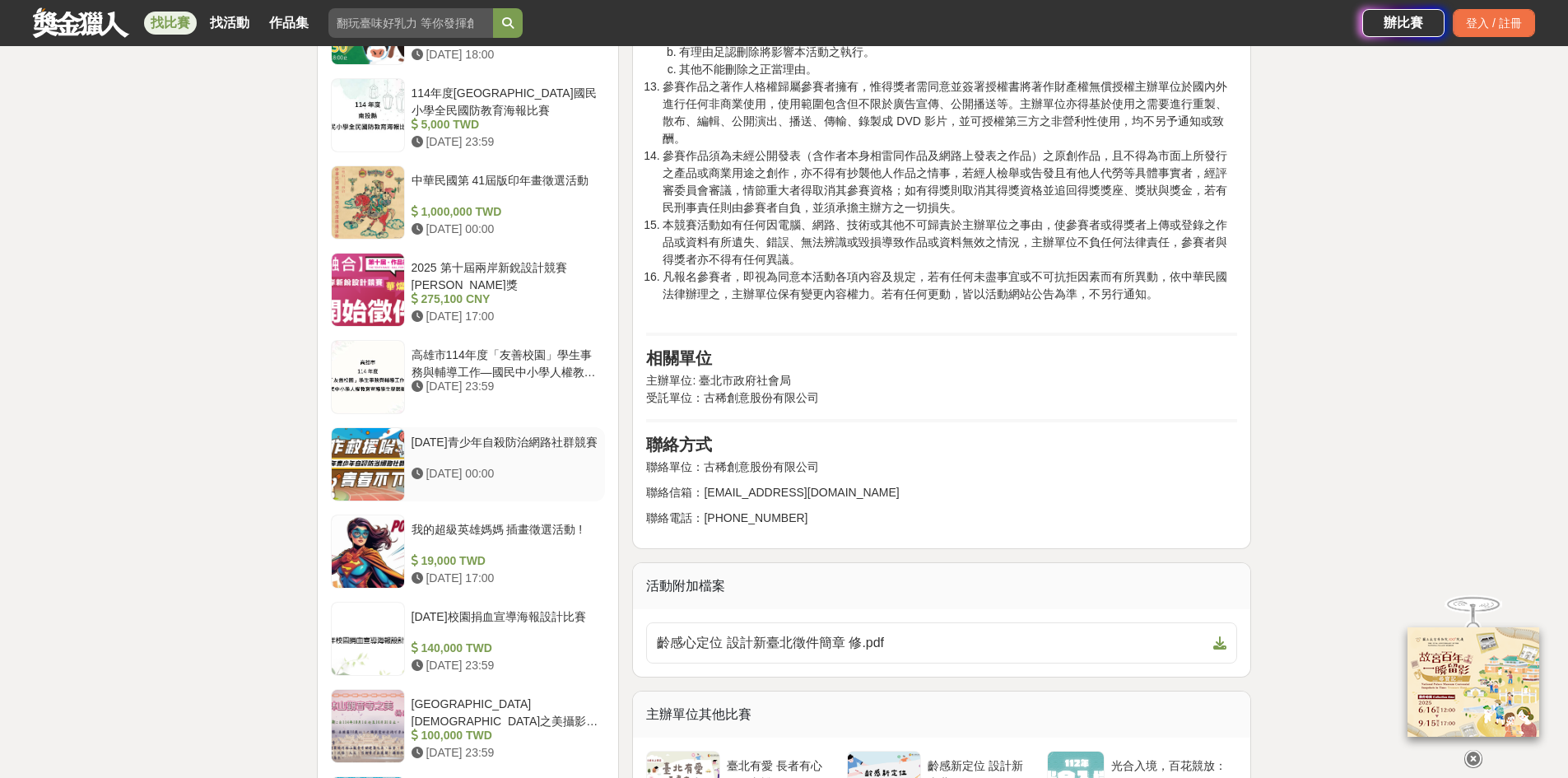
click at [376, 459] on div at bounding box center [368, 464] width 72 height 72
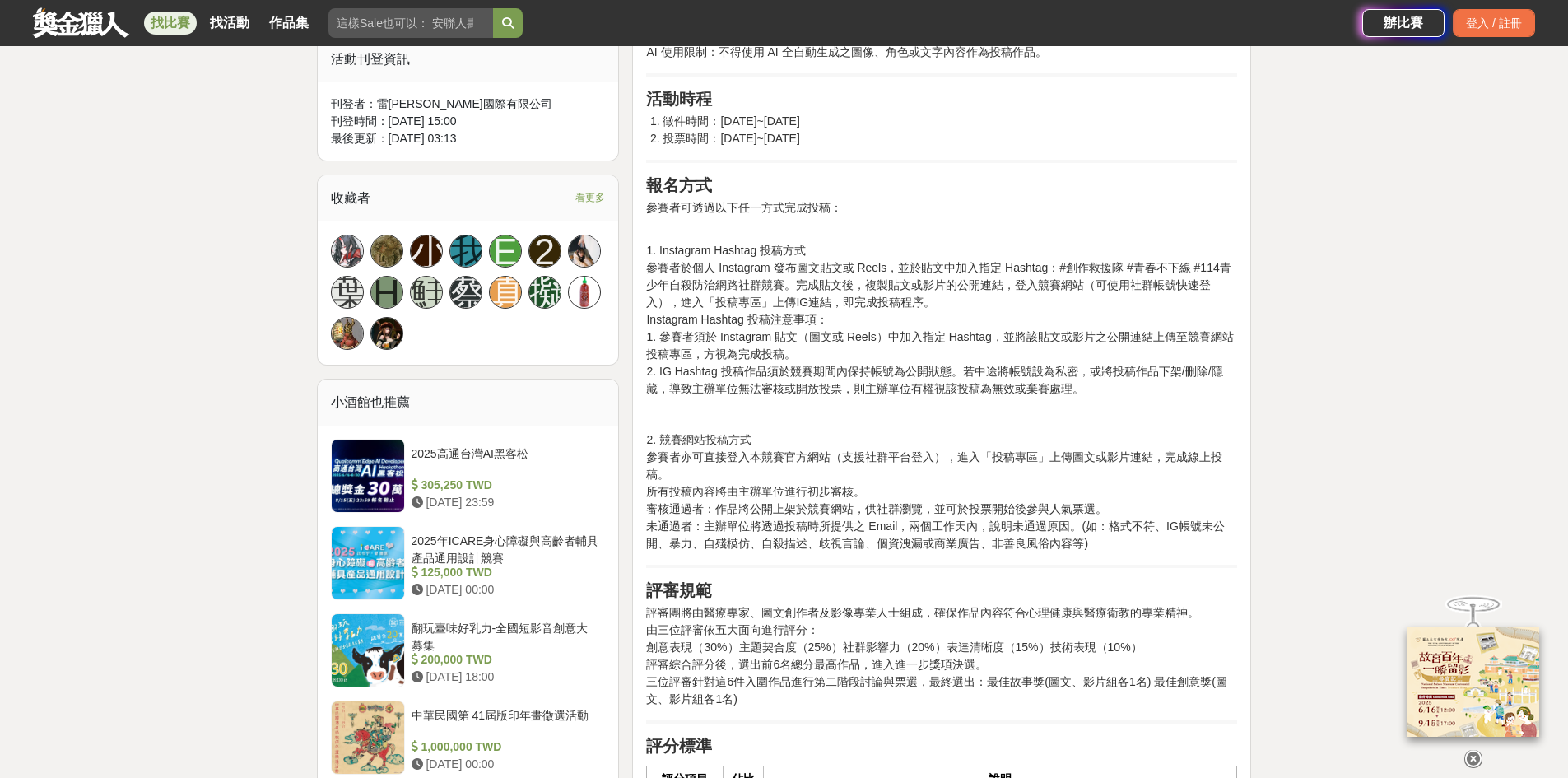
scroll to position [987, 0]
